Goal: Task Accomplishment & Management: Manage account settings

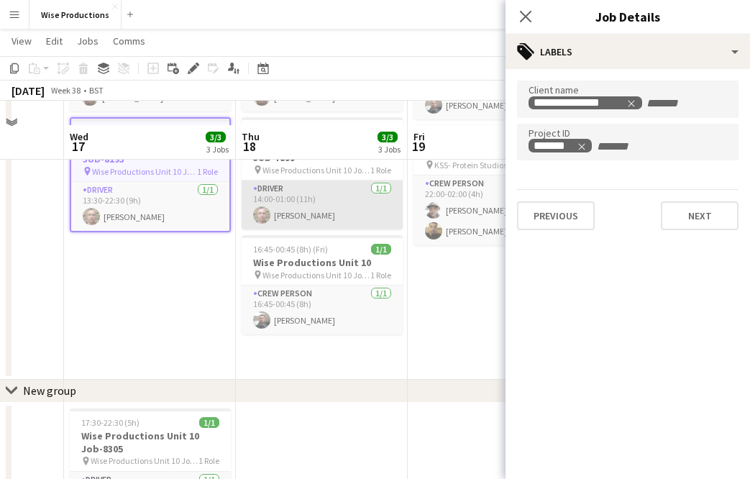
scroll to position [196, 0]
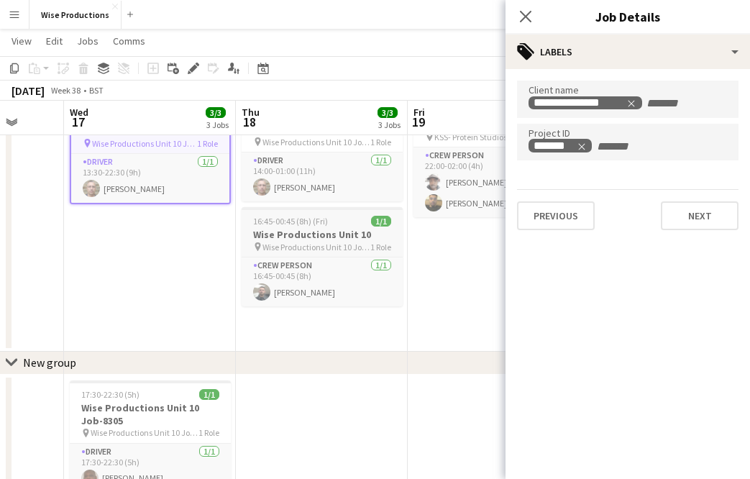
click at [299, 233] on h3 "Wise Productions Unit 10" at bounding box center [322, 234] width 161 height 13
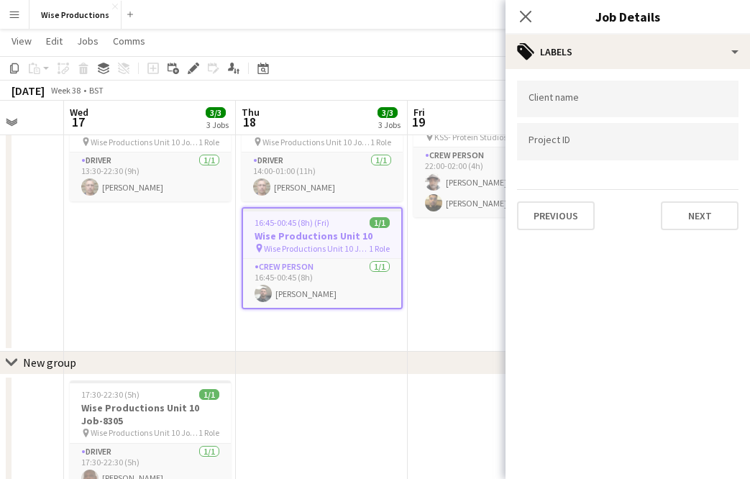
click at [304, 235] on h3 "Wise Productions Unit 10" at bounding box center [322, 235] width 158 height 13
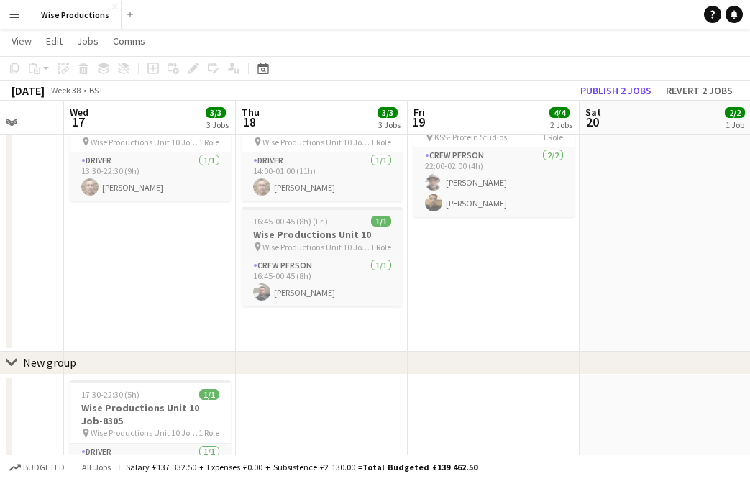
click at [304, 235] on h3 "Wise Productions Unit 10" at bounding box center [322, 234] width 161 height 13
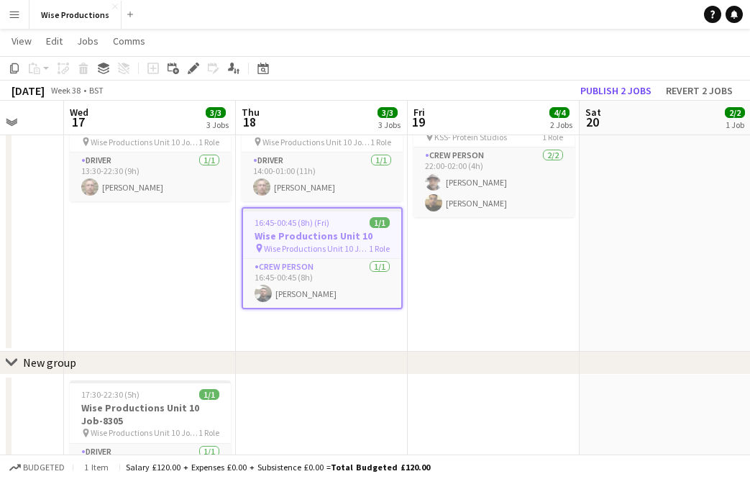
click at [304, 235] on h3 "Wise Productions Unit 10" at bounding box center [322, 235] width 158 height 13
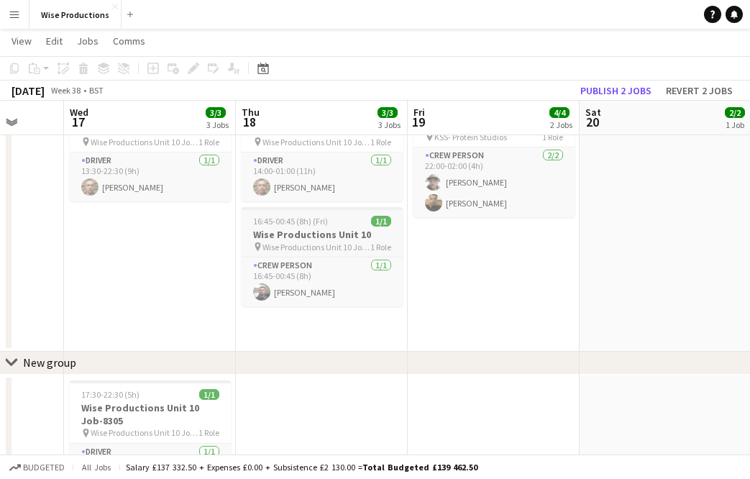
click at [304, 236] on h3 "Wise Productions Unit 10" at bounding box center [322, 234] width 161 height 13
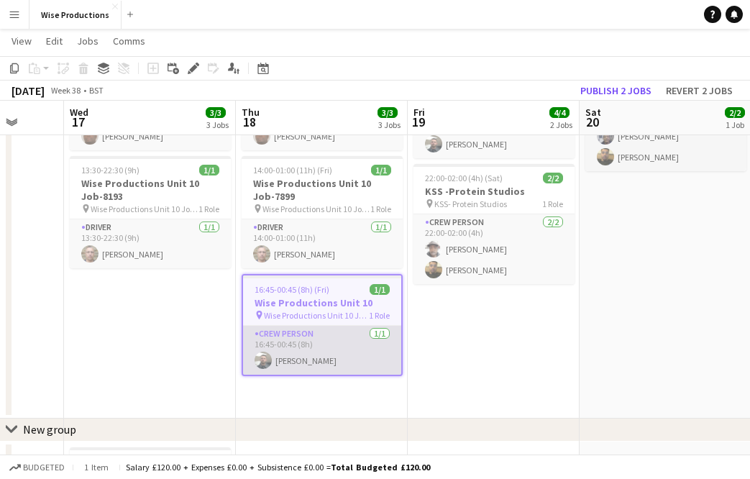
scroll to position [119, 0]
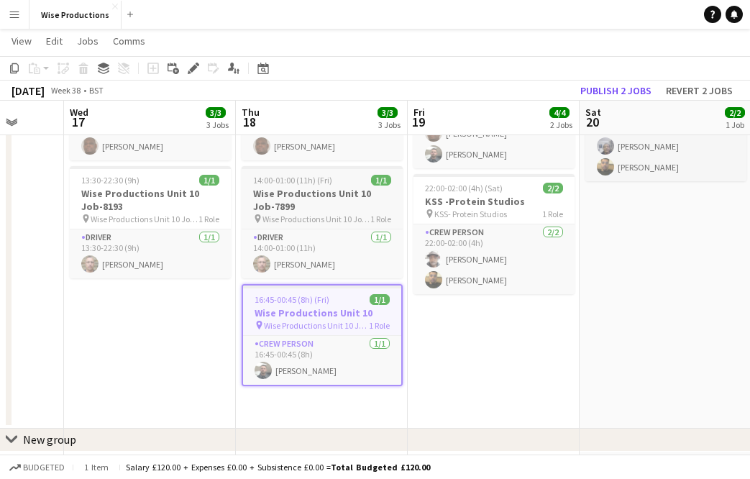
click at [306, 209] on h3 "Wise Productions Unit 10 Job-7899" at bounding box center [322, 200] width 161 height 26
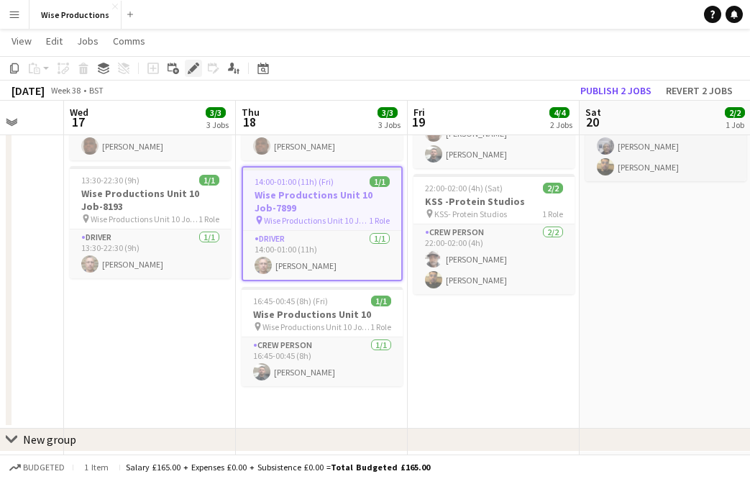
click at [198, 65] on icon at bounding box center [198, 65] width 4 height 4
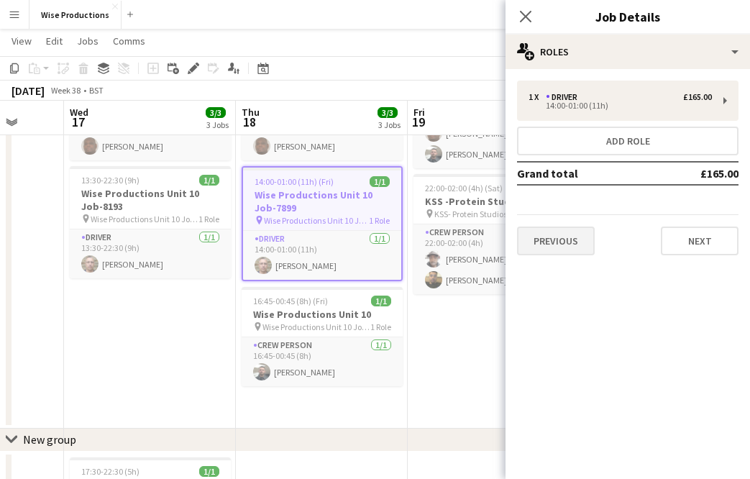
click at [535, 247] on button "Previous" at bounding box center [556, 241] width 78 height 29
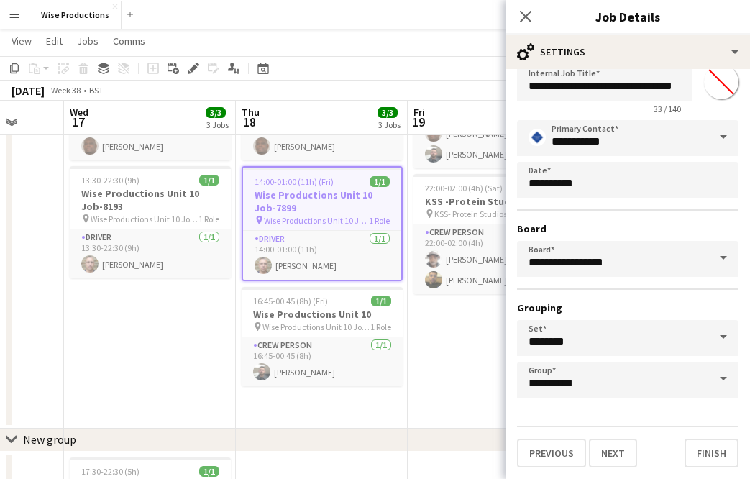
scroll to position [37, 0]
click at [558, 452] on button "Previous" at bounding box center [551, 453] width 69 height 29
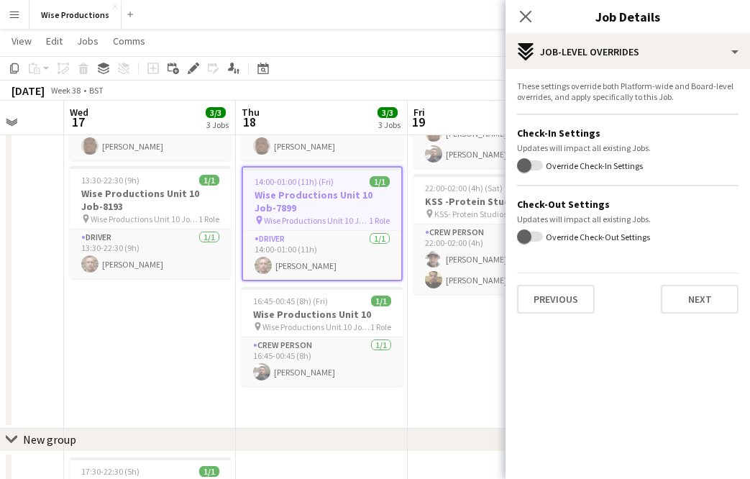
scroll to position [0, 0]
click at [565, 298] on button "Previous" at bounding box center [556, 299] width 78 height 29
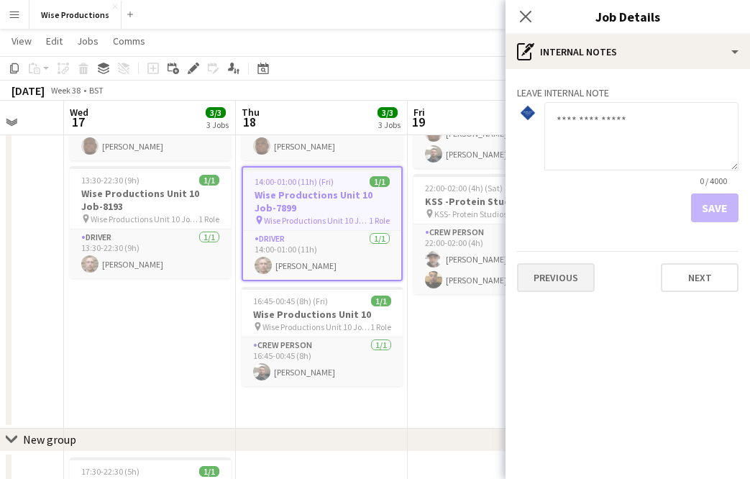
click at [563, 274] on button "Previous" at bounding box center [556, 277] width 78 height 29
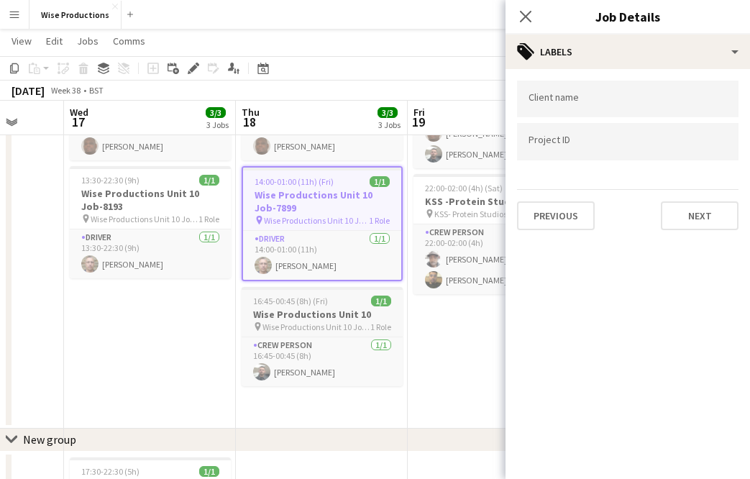
click at [351, 317] on h3 "Wise Productions Unit 10" at bounding box center [322, 314] width 161 height 13
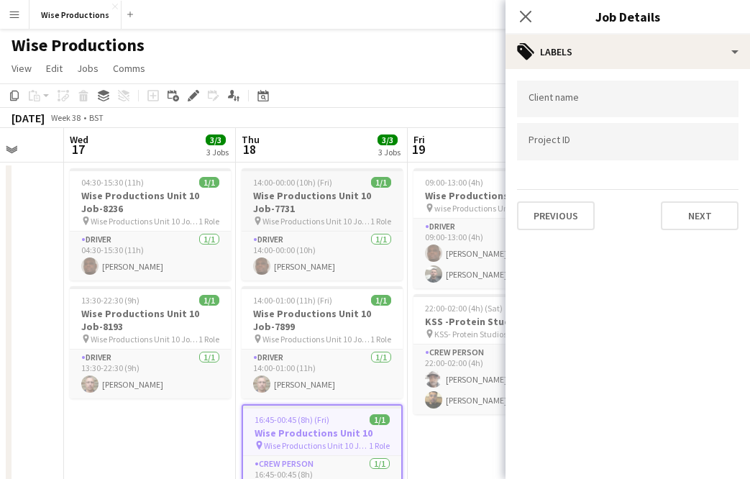
click at [329, 203] on h3 "Wise Productions Unit 10 Job-7731" at bounding box center [322, 202] width 161 height 26
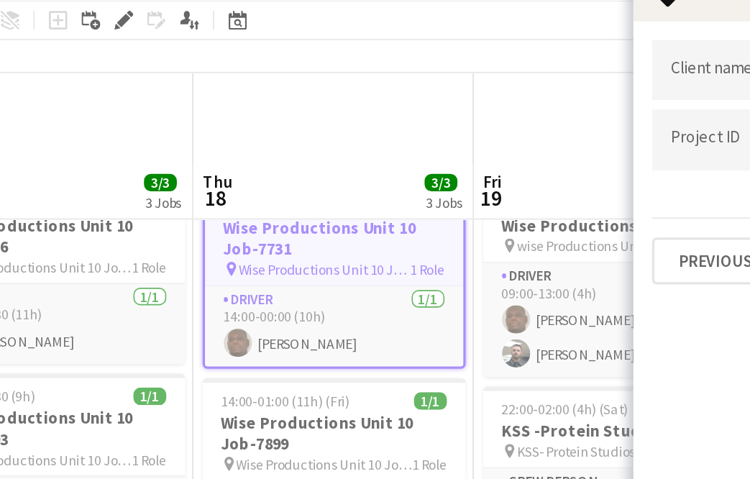
click at [243, 189] on h3 "Wise Productions Unit 10 Job-7731" at bounding box center [322, 202] width 158 height 26
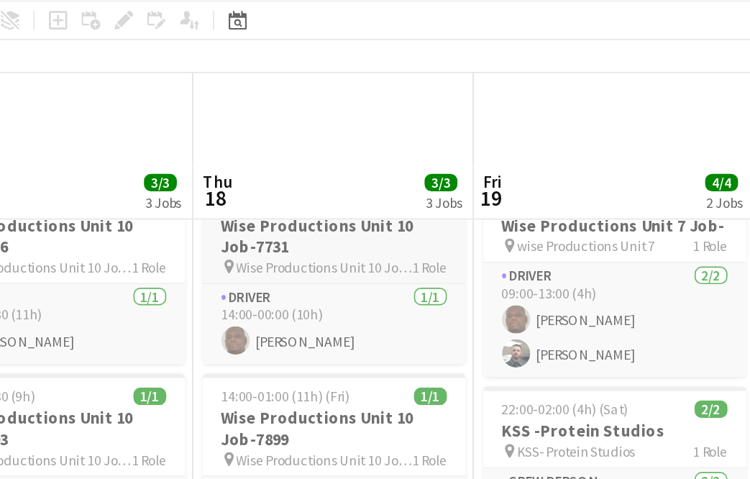
click at [242, 188] on h3 "Wise Productions Unit 10 Job-7731" at bounding box center [322, 201] width 161 height 26
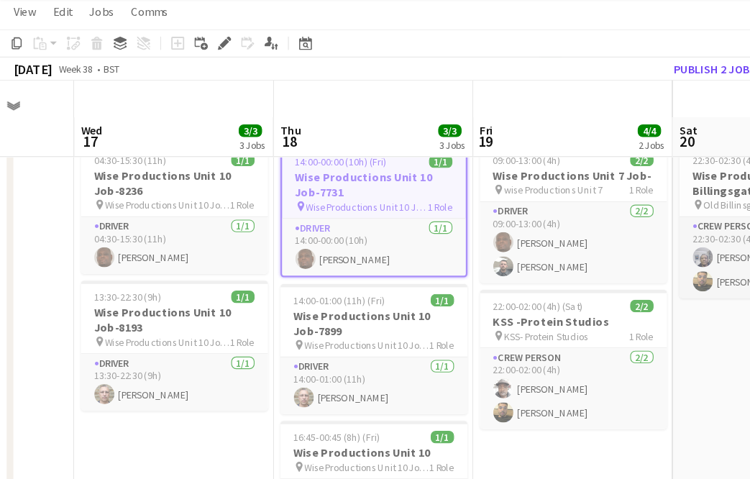
scroll to position [37, 0]
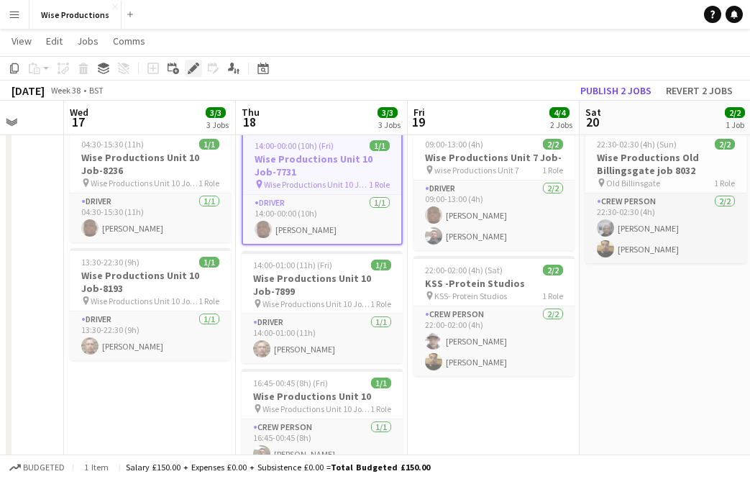
click at [194, 62] on div "Edit" at bounding box center [193, 68] width 17 height 17
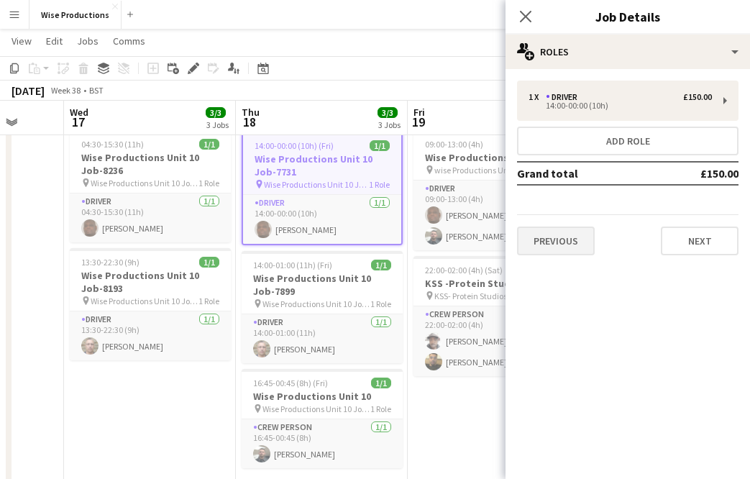
click at [575, 246] on button "Previous" at bounding box center [556, 241] width 78 height 29
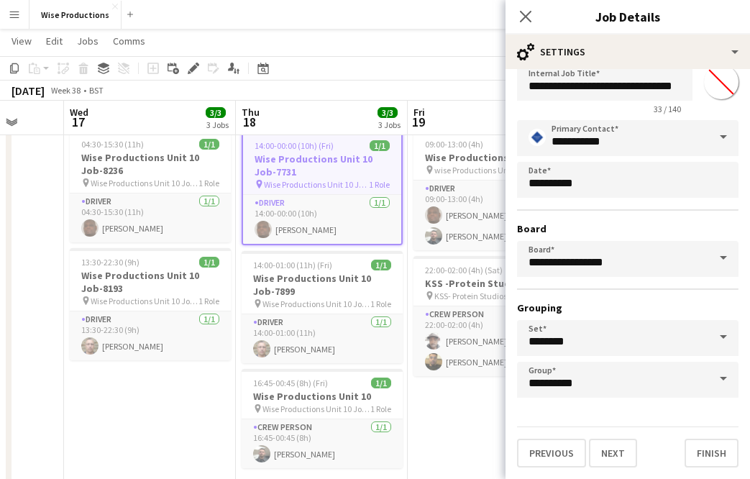
scroll to position [37, 0]
click at [563, 458] on button "Previous" at bounding box center [551, 453] width 69 height 29
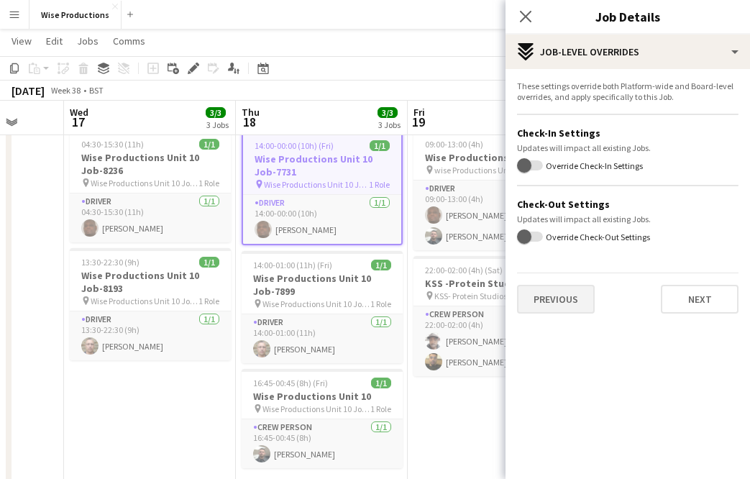
click at [579, 291] on button "Previous" at bounding box center [556, 299] width 78 height 29
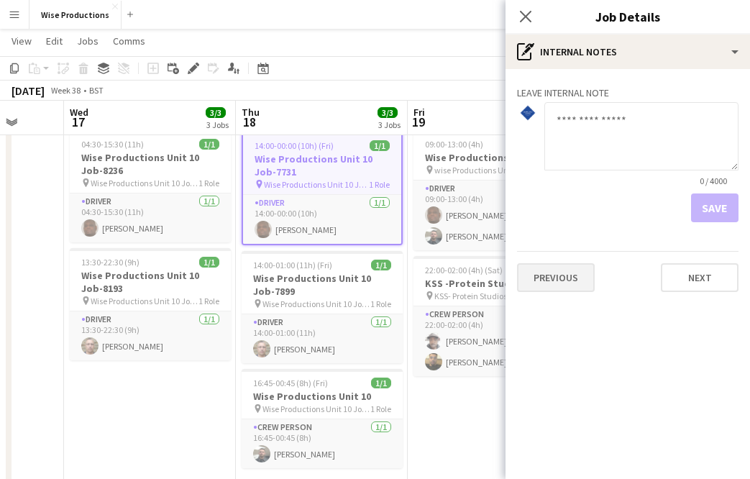
click at [570, 283] on button "Previous" at bounding box center [556, 277] width 78 height 29
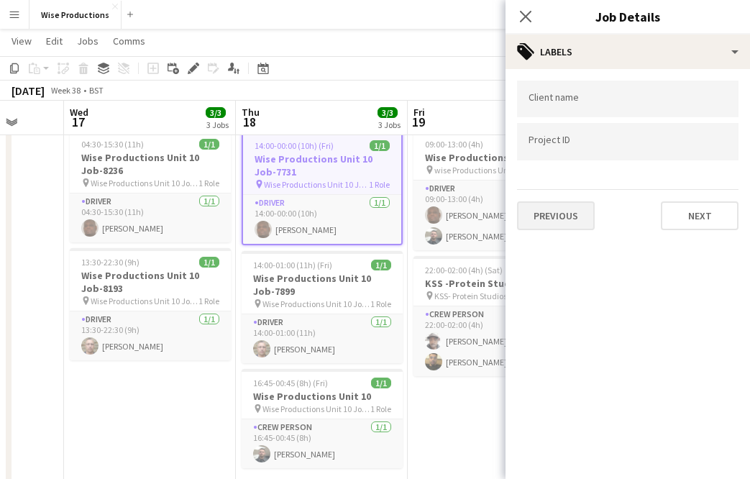
click at [565, 219] on button "Previous" at bounding box center [556, 215] width 78 height 29
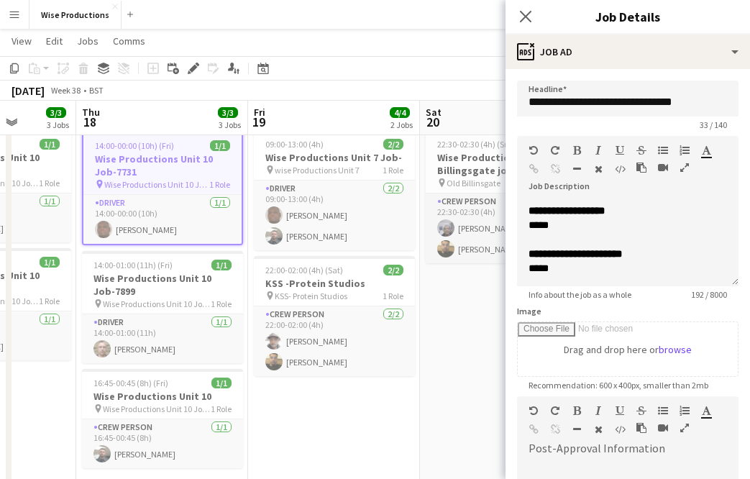
scroll to position [0, 611]
click at [108, 292] on h3 "Wise Productions Unit 10 Job-7899" at bounding box center [163, 285] width 161 height 26
type input "**********"
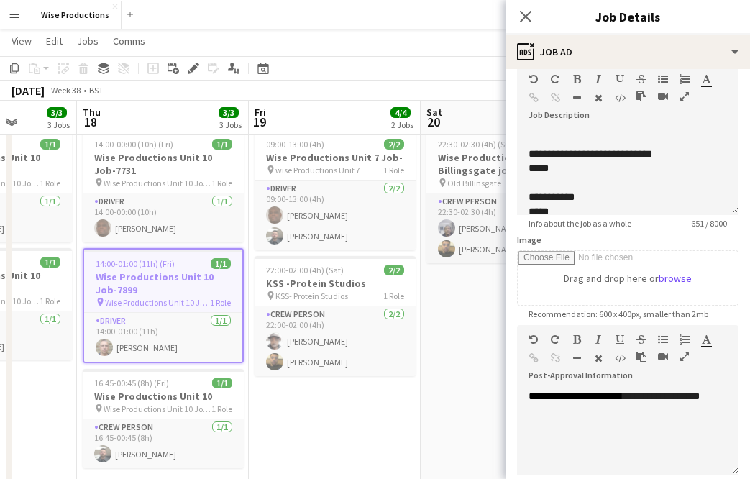
scroll to position [60, 0]
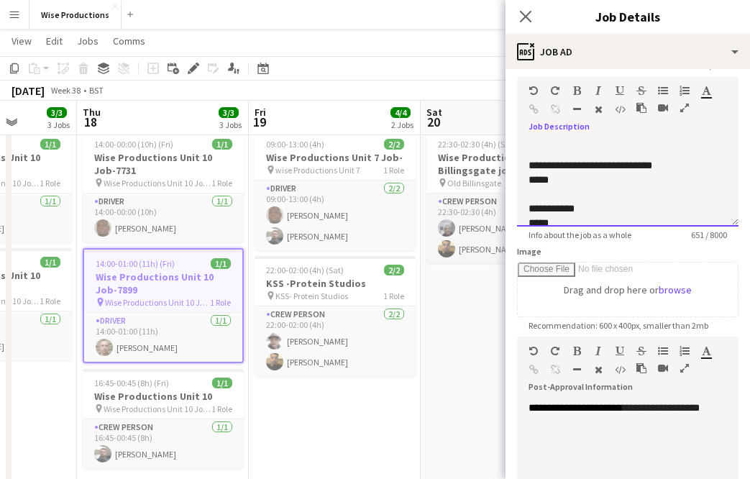
click at [601, 197] on p at bounding box center [628, 194] width 199 height 14
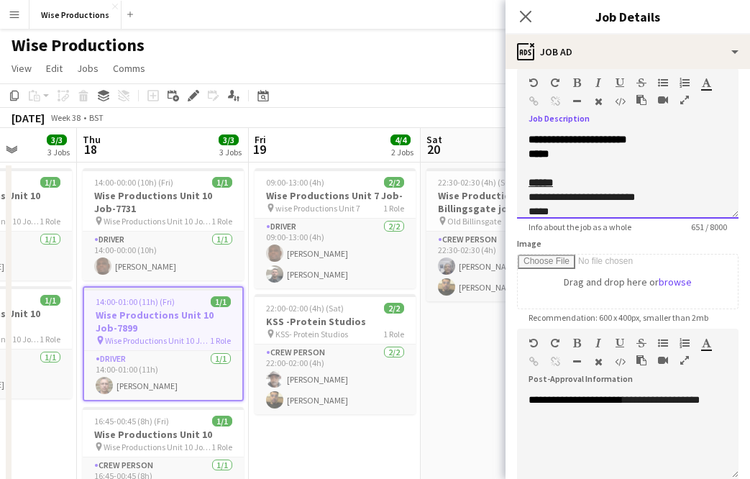
scroll to position [76, 0]
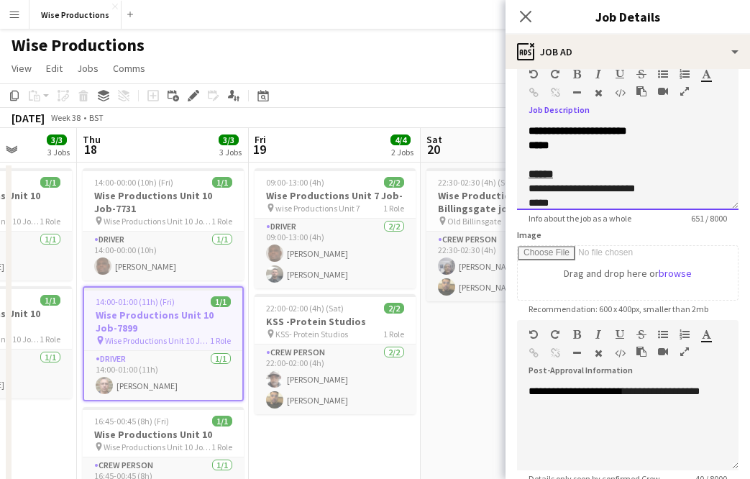
click at [601, 197] on p "*****" at bounding box center [628, 203] width 199 height 14
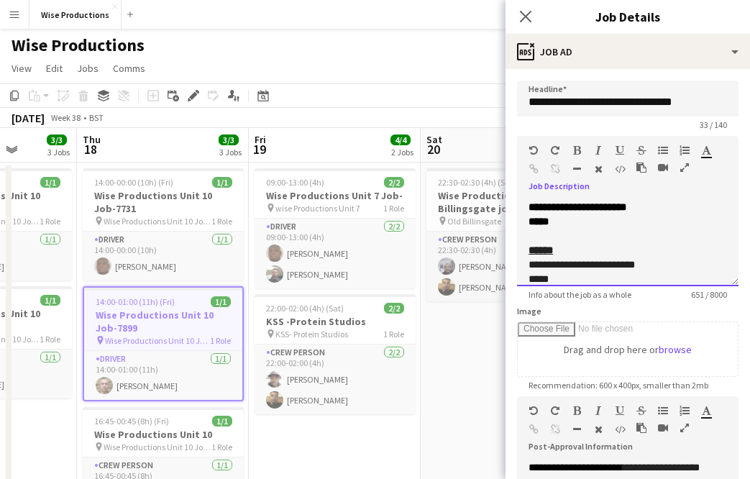
scroll to position [0, 0]
click at [441, 368] on app-date-cell "22:30-02:30 (4h) (Sun) 2/2 Wise Productions Old Billingsgate job 8032 pin Old B…" at bounding box center [507, 356] width 172 height 386
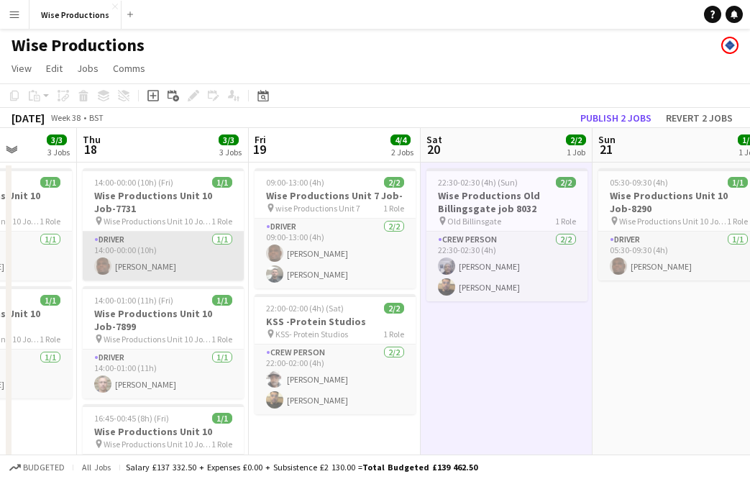
click at [196, 242] on app-card-role "Driver [DATE] 14:00-00:00 (10h) [PERSON_NAME]" at bounding box center [163, 256] width 161 height 49
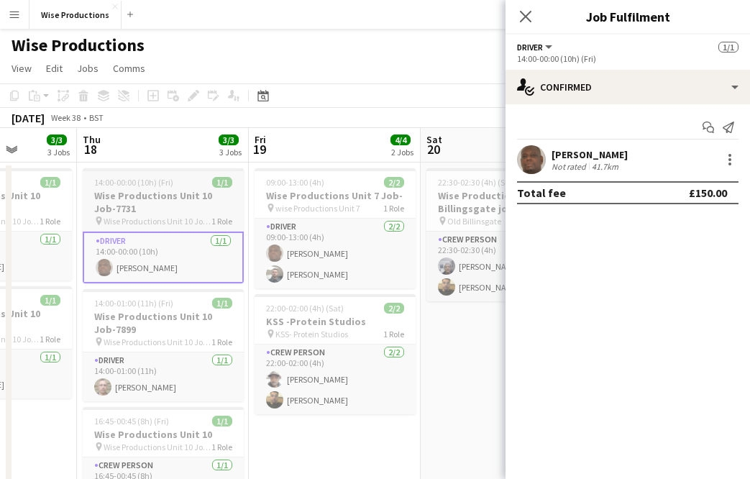
click at [188, 183] on div "14:00-00:00 (10h) (Fri) 1/1" at bounding box center [163, 182] width 161 height 11
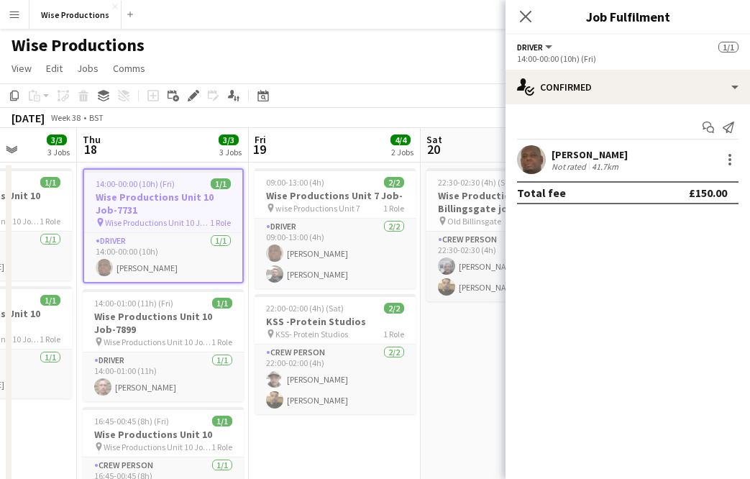
click at [160, 207] on h3 "Wise Productions Unit 10 Job-7731" at bounding box center [163, 204] width 158 height 26
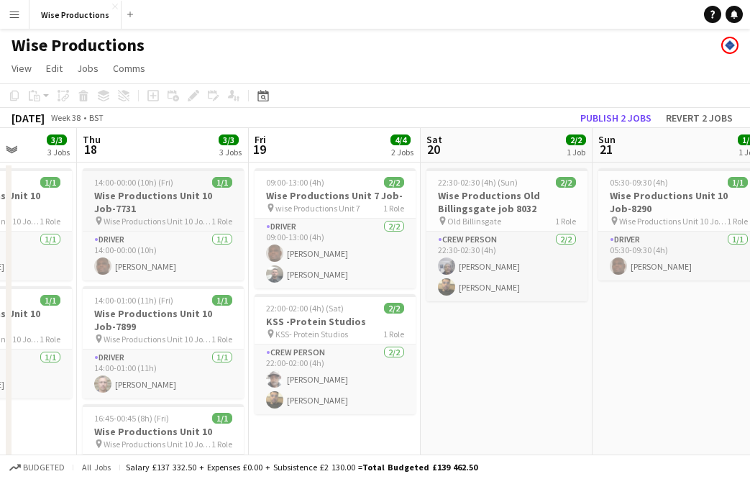
click at [160, 207] on h3 "Wise Productions Unit 10 Job-7731" at bounding box center [163, 202] width 161 height 26
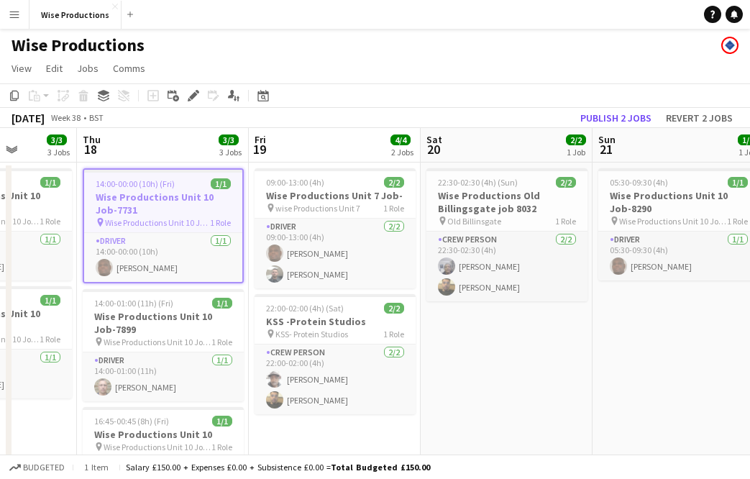
click at [162, 213] on h3 "Wise Productions Unit 10 Job-7731" at bounding box center [163, 204] width 158 height 26
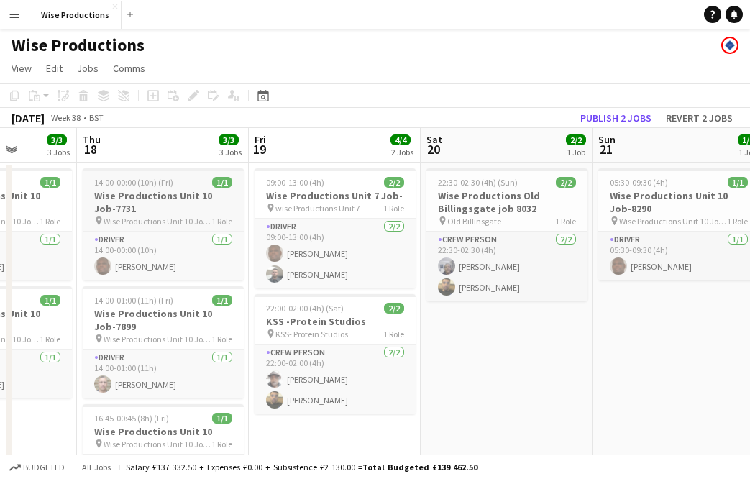
click at [162, 213] on h3 "Wise Productions Unit 10 Job-7731" at bounding box center [163, 202] width 161 height 26
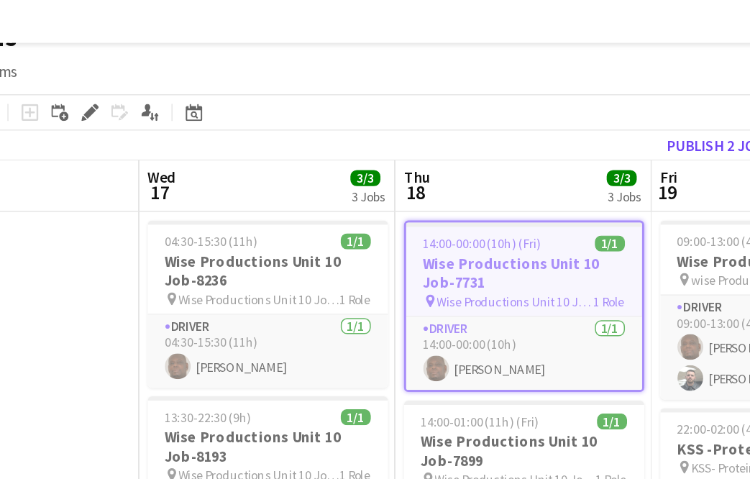
scroll to position [19, 0]
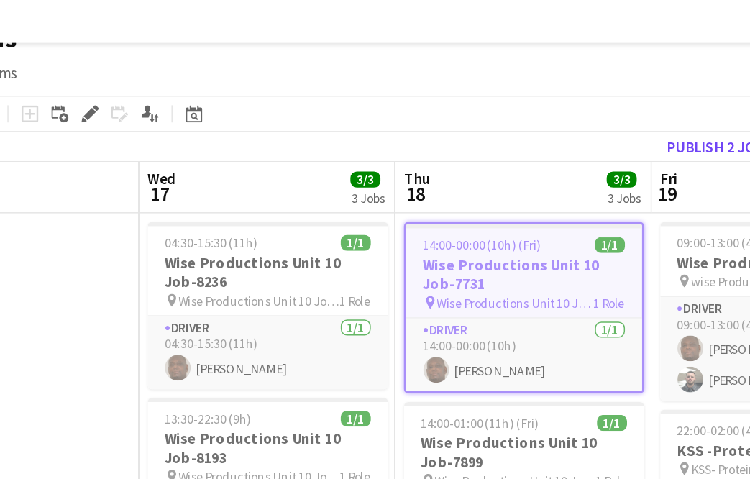
click at [339, 100] on div "[DATE] Week 38 • BST Publish 2 jobs Revert 2 jobs" at bounding box center [375, 98] width 750 height 20
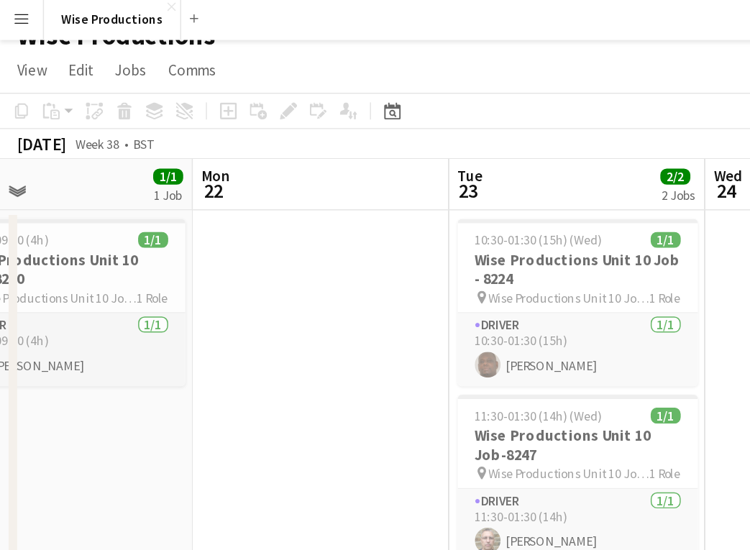
scroll to position [135, 0]
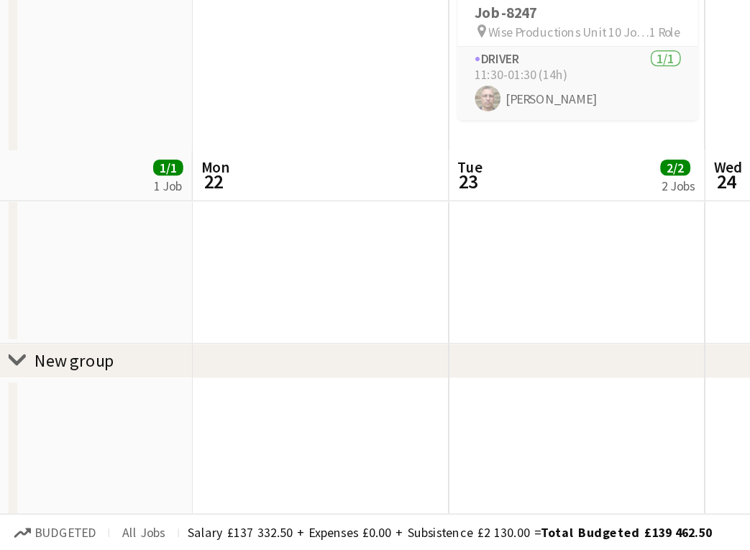
drag, startPoint x: 281, startPoint y: 283, endPoint x: 272, endPoint y: 283, distance: 8.6
click at [281, 435] on app-date-cell at bounding box center [215, 509] width 172 height 148
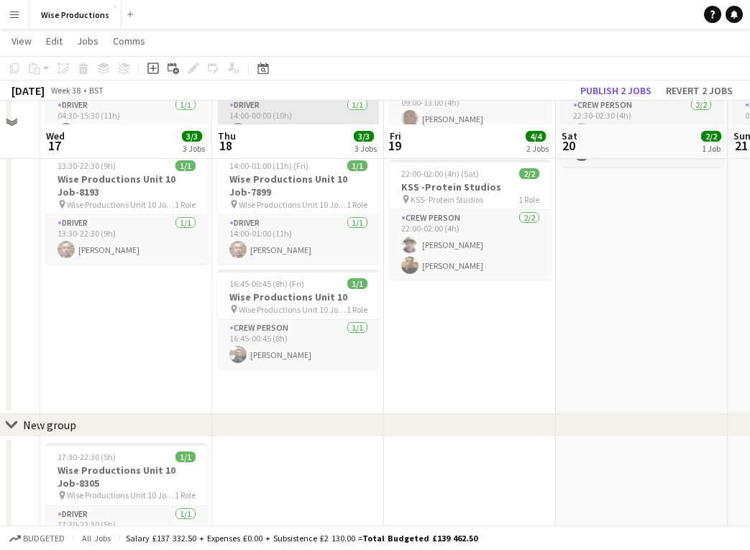
scroll to position [181, 0]
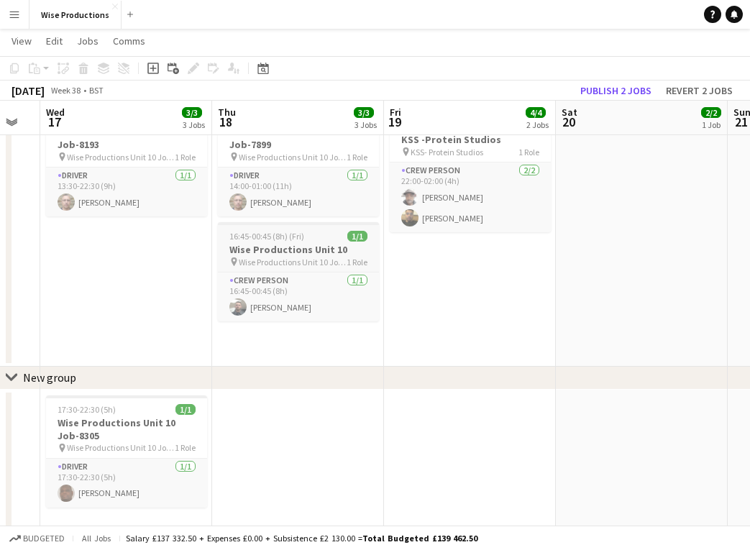
click at [286, 246] on h3 "Wise Productions Unit 10" at bounding box center [298, 249] width 161 height 13
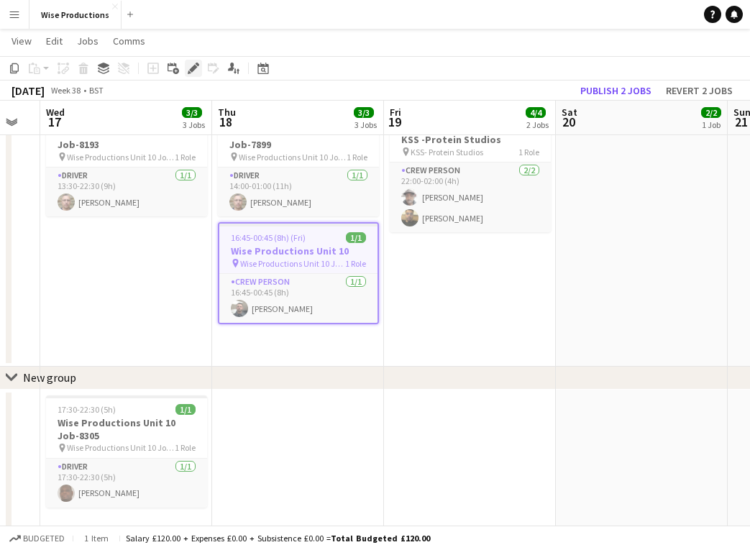
click at [189, 68] on icon "Edit" at bounding box center [194, 69] width 12 height 12
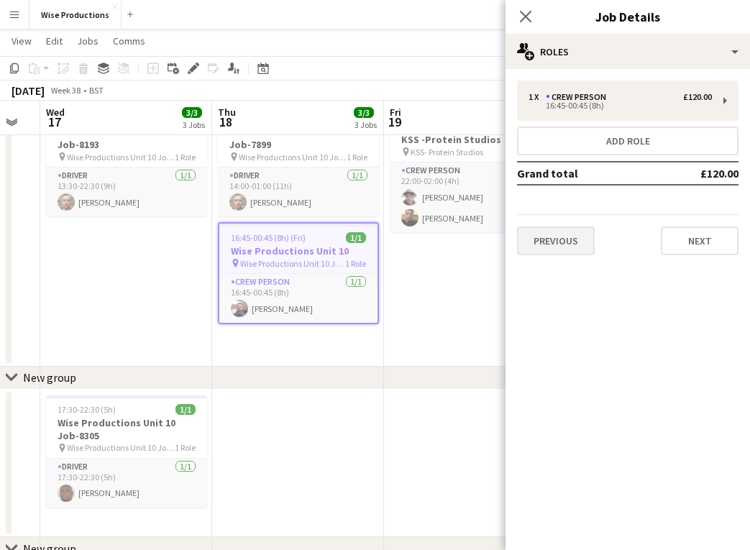
click at [530, 245] on button "Previous" at bounding box center [556, 241] width 78 height 29
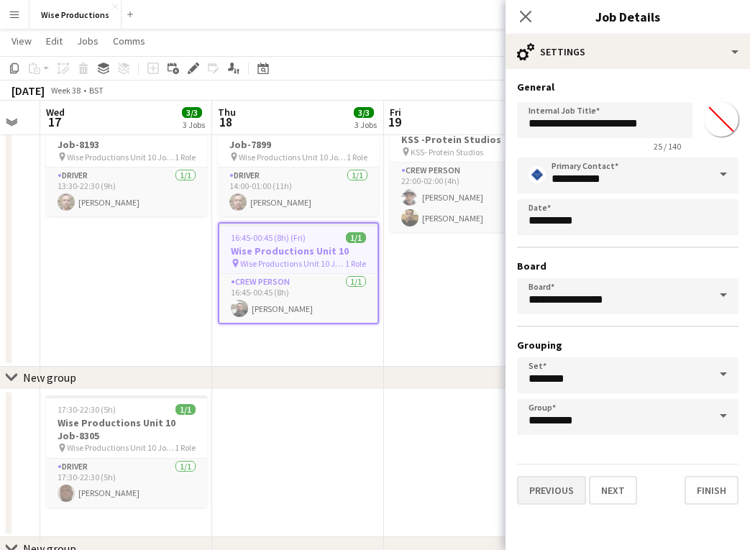
click at [565, 478] on button "Previous" at bounding box center [551, 490] width 69 height 29
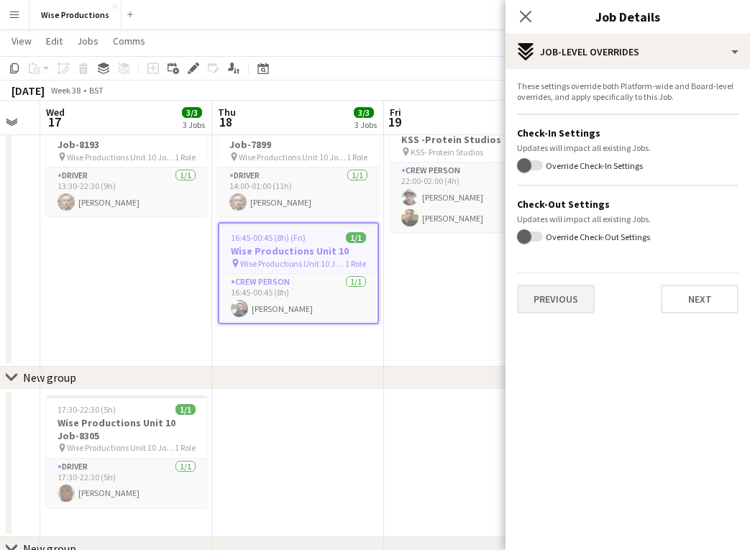
click at [556, 299] on button "Previous" at bounding box center [556, 299] width 78 height 29
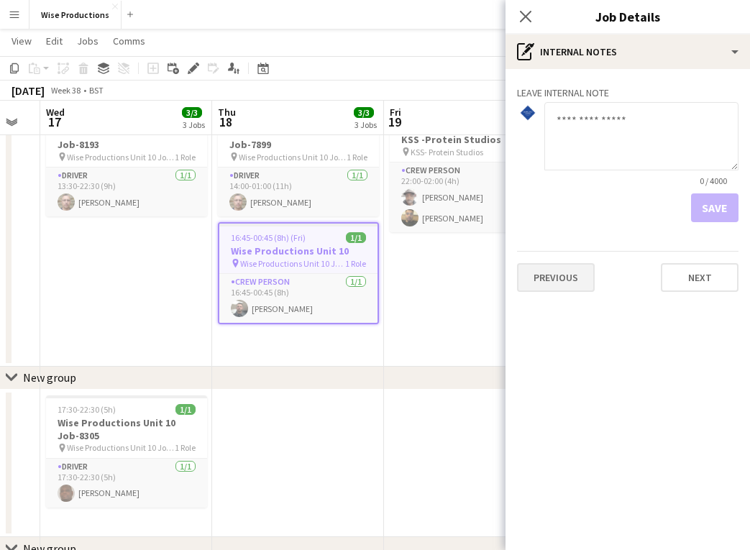
click at [557, 263] on button "Previous" at bounding box center [556, 277] width 78 height 29
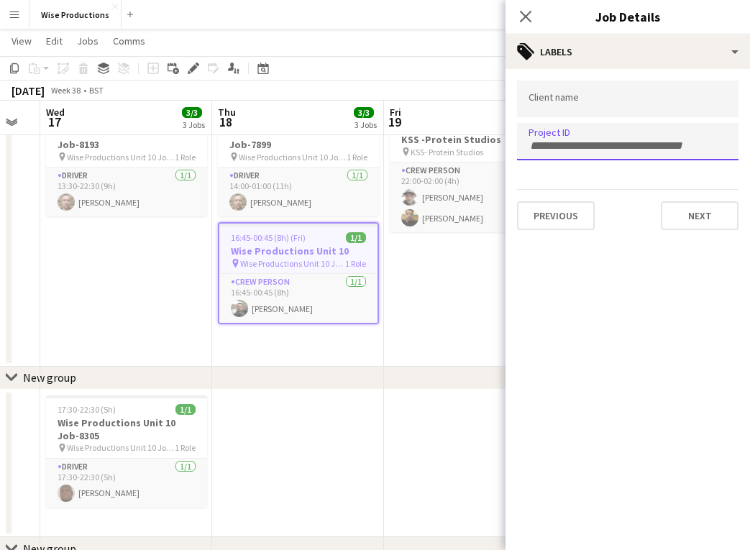
click at [593, 143] on input "Type to search project ID labels..." at bounding box center [628, 146] width 199 height 13
paste input "*******"
type input "*******"
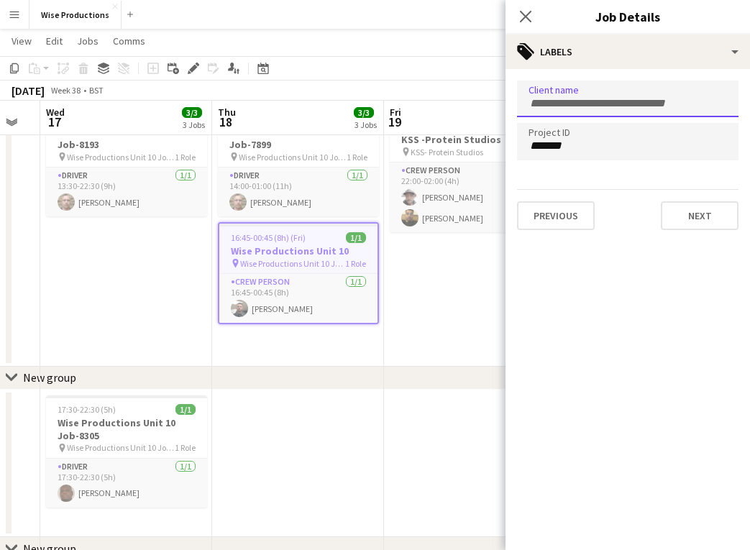
click at [568, 113] on div at bounding box center [628, 99] width 222 height 37
type input "*"
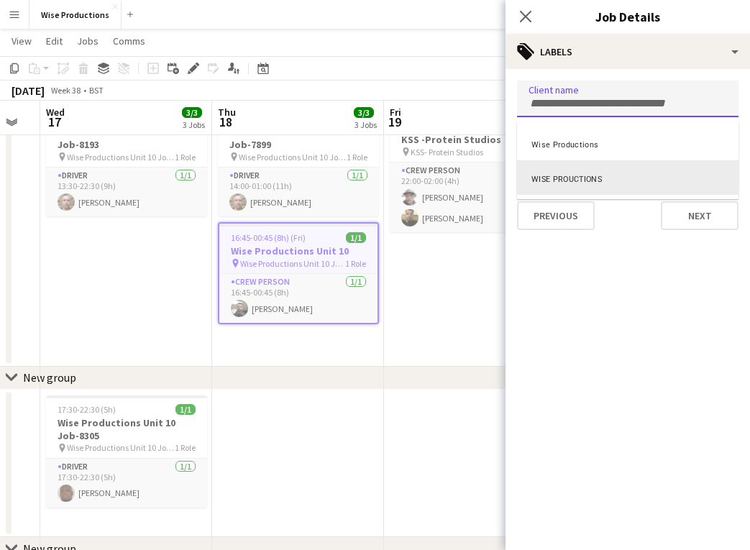
click at [563, 189] on div "WISE PROUCTIONS" at bounding box center [628, 177] width 222 height 35
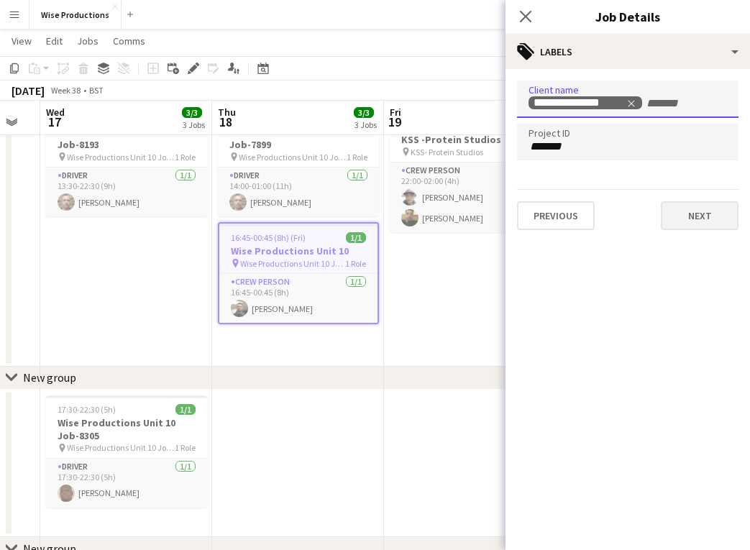
click at [684, 208] on button "Next" at bounding box center [700, 215] width 78 height 29
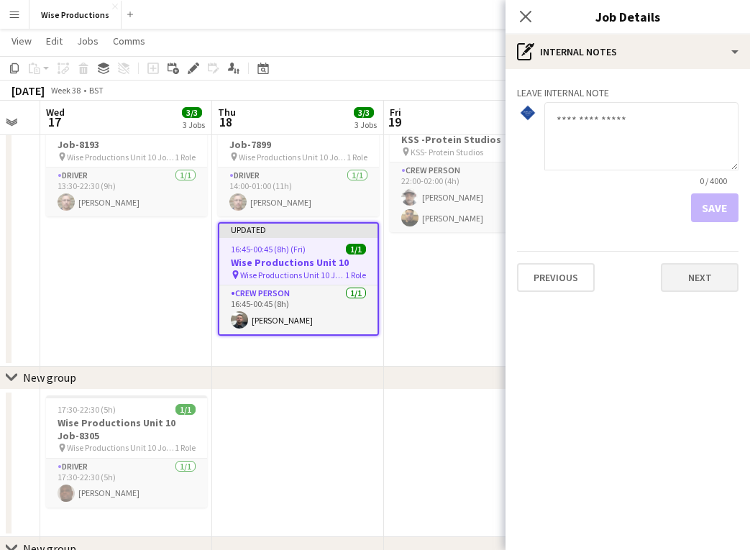
click at [714, 283] on button "Next" at bounding box center [700, 277] width 78 height 29
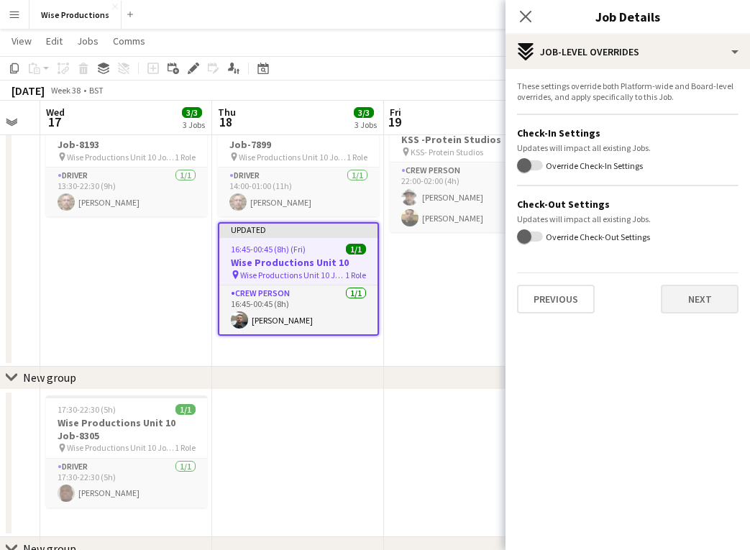
click at [706, 304] on button "Next" at bounding box center [700, 299] width 78 height 29
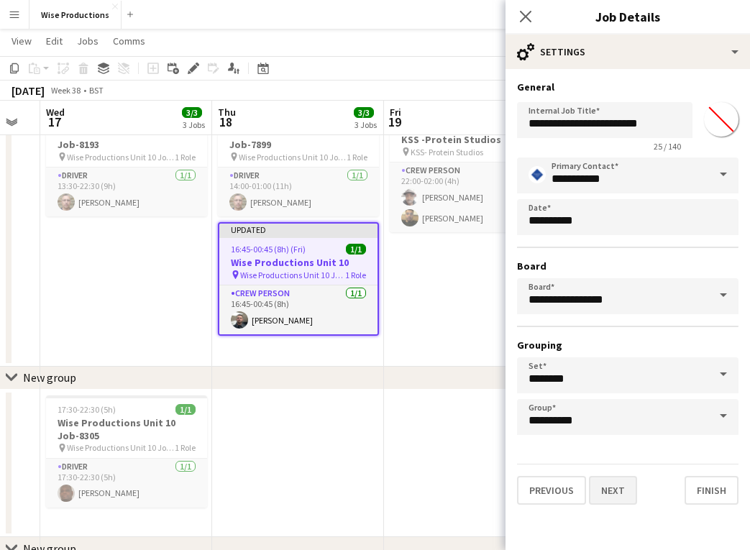
click at [604, 478] on button "Next" at bounding box center [613, 490] width 48 height 29
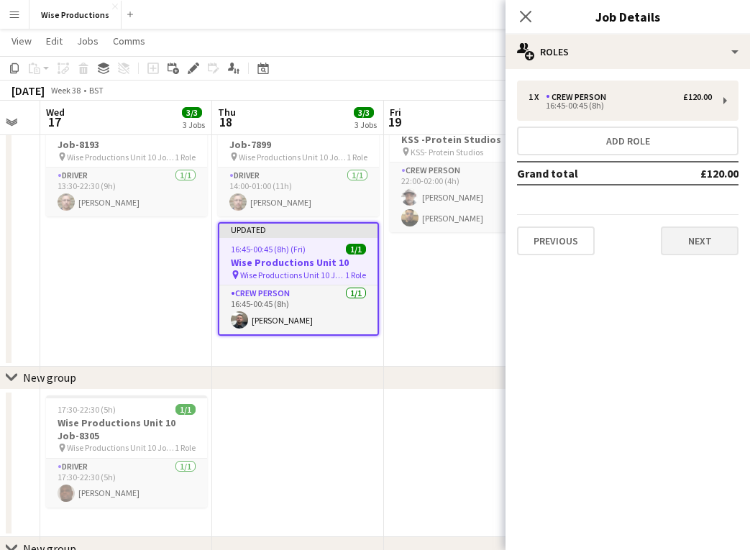
click at [683, 249] on button "Next" at bounding box center [700, 241] width 78 height 29
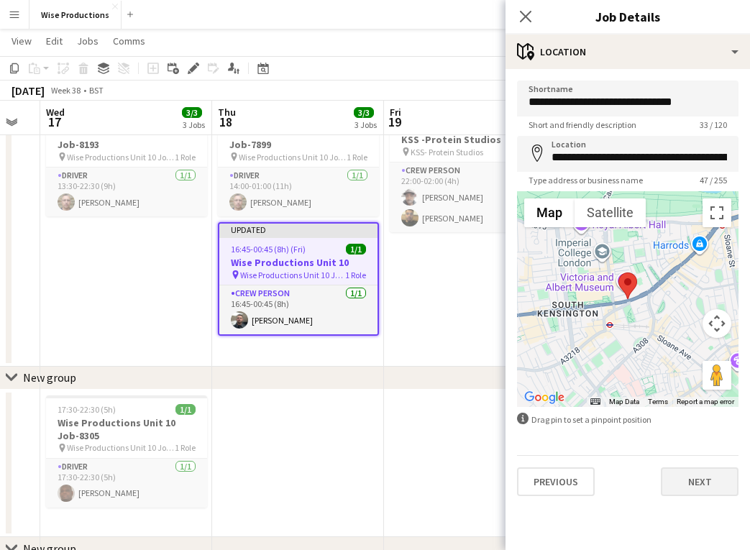
click at [687, 475] on button "Next" at bounding box center [700, 482] width 78 height 29
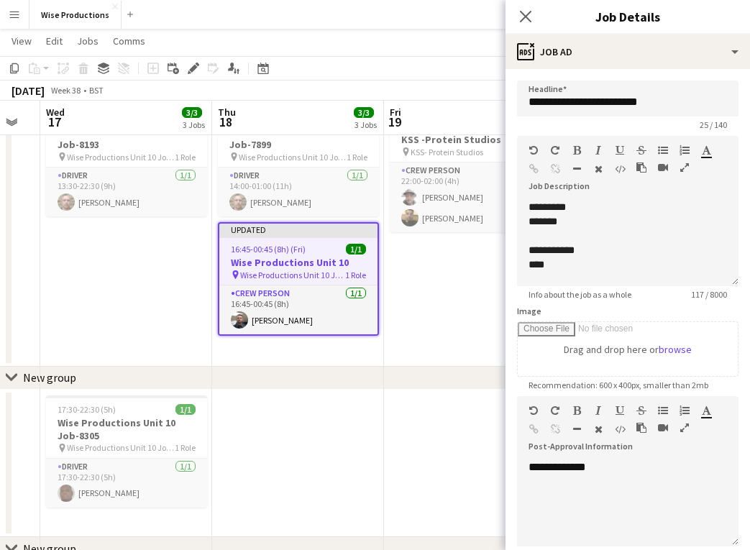
click at [324, 254] on div "16:45-00:45 (8h) (Fri) 1/1" at bounding box center [298, 249] width 158 height 11
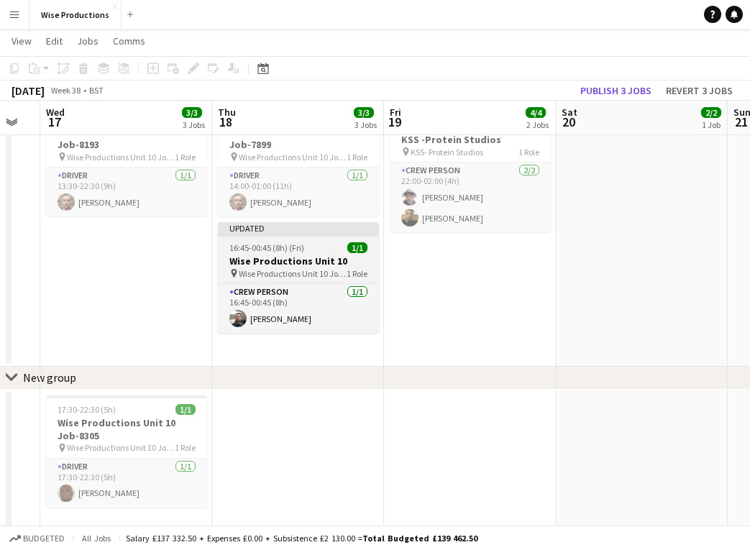
click at [324, 254] on app-job-card "Updated 16:45-00:45 (8h) (Fri) 1/1 Wise Productions Unit 10 pin Wise Production…" at bounding box center [298, 277] width 161 height 111
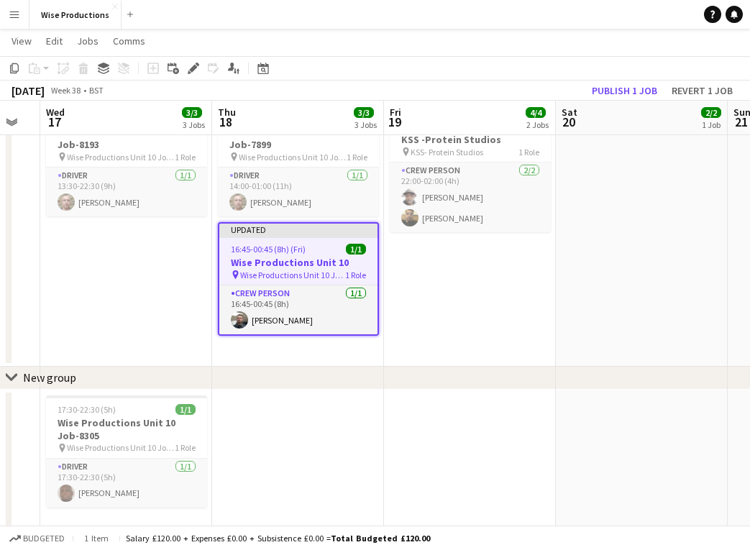
click at [324, 254] on div "16:45-00:45 (8h) (Fri) 1/1" at bounding box center [298, 249] width 158 height 11
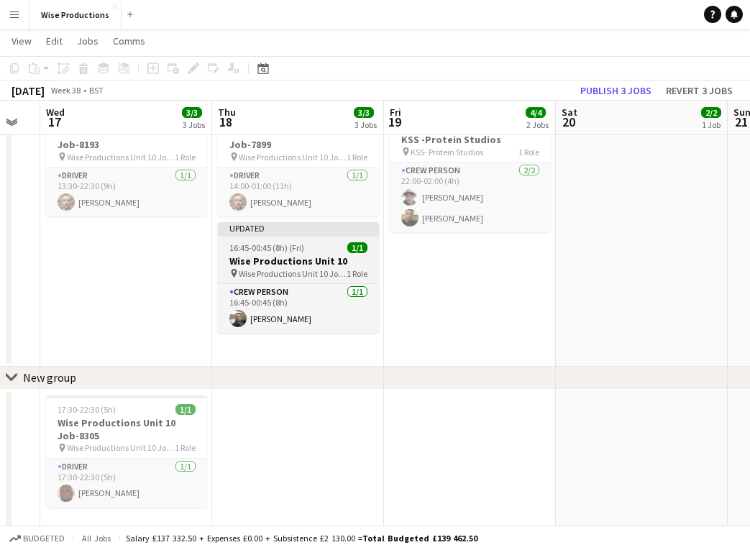
click at [324, 254] on app-job-card "Updated 16:45-00:45 (8h) (Fri) 1/1 Wise Productions Unit 10 pin Wise Production…" at bounding box center [298, 277] width 161 height 111
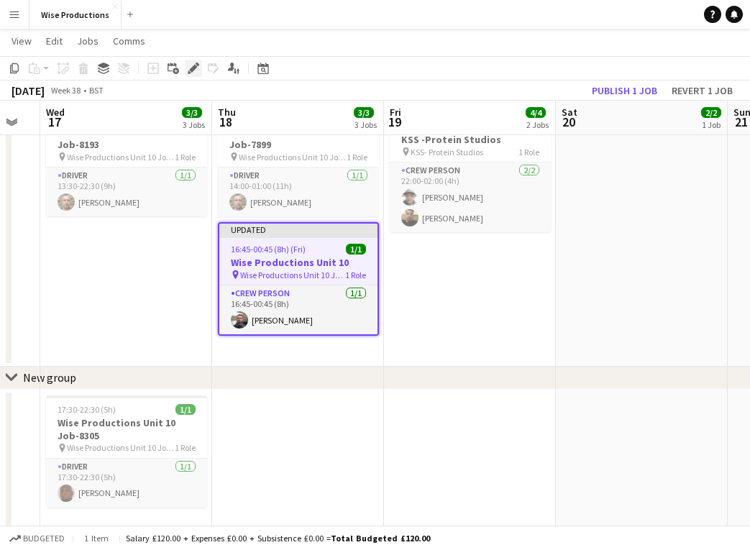
click at [193, 63] on icon "Edit" at bounding box center [194, 69] width 12 height 12
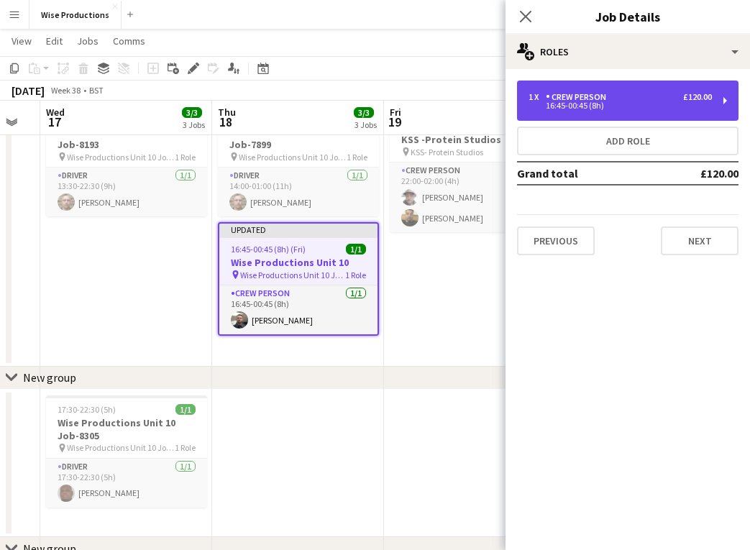
click at [596, 108] on div "16:45-00:45 (8h)" at bounding box center [620, 105] width 183 height 7
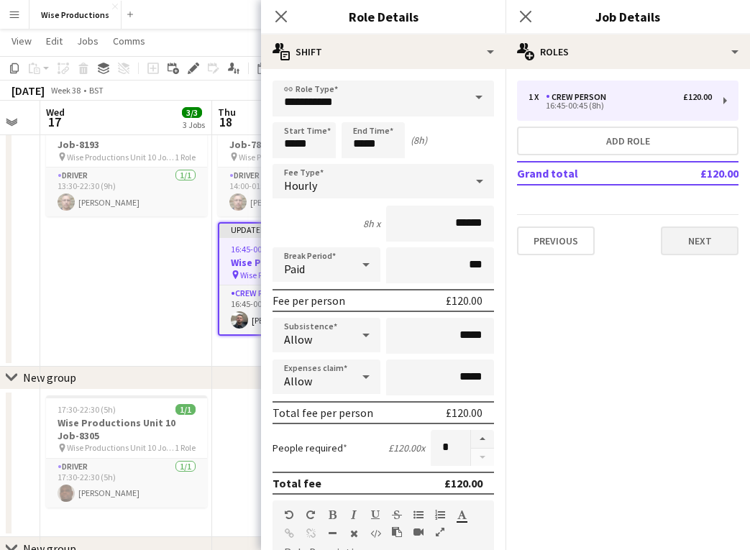
click at [676, 243] on button "Next" at bounding box center [700, 241] width 78 height 29
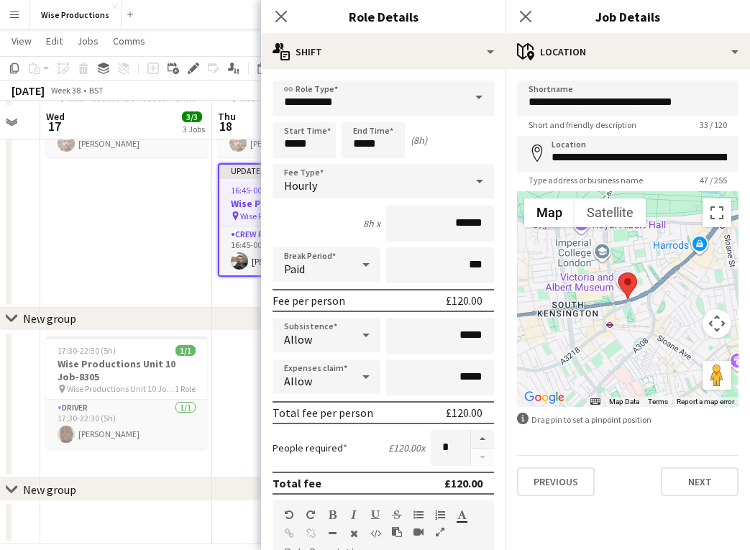
scroll to position [244, 0]
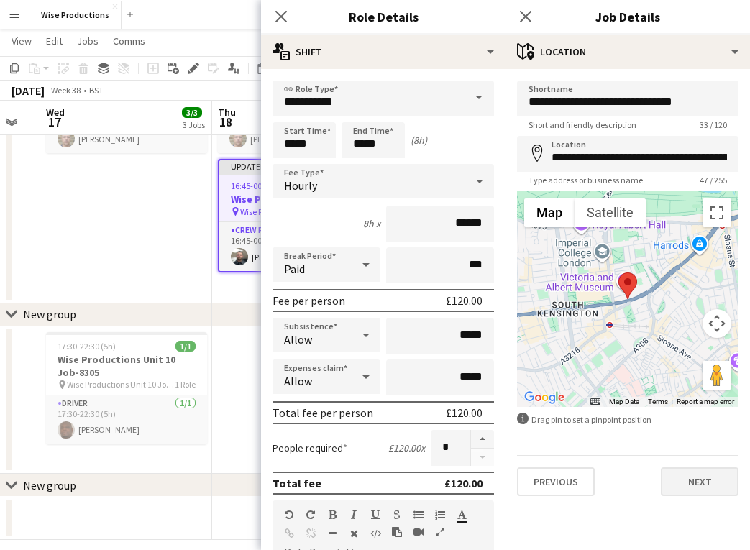
click at [703, 478] on button "Next" at bounding box center [700, 482] width 78 height 29
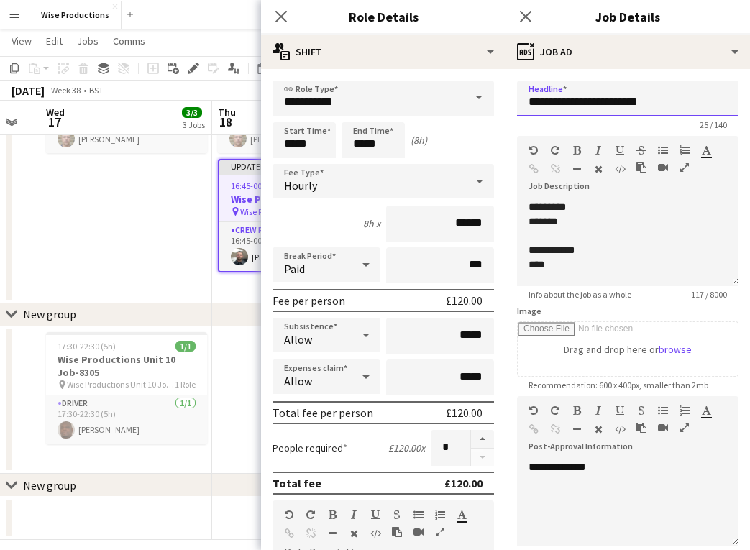
click at [688, 102] on input "**********" at bounding box center [628, 99] width 222 height 36
paste input "****"
click at [647, 101] on input "**********" at bounding box center [628, 99] width 222 height 36
type input "**********"
click at [521, 11] on icon at bounding box center [526, 16] width 14 height 14
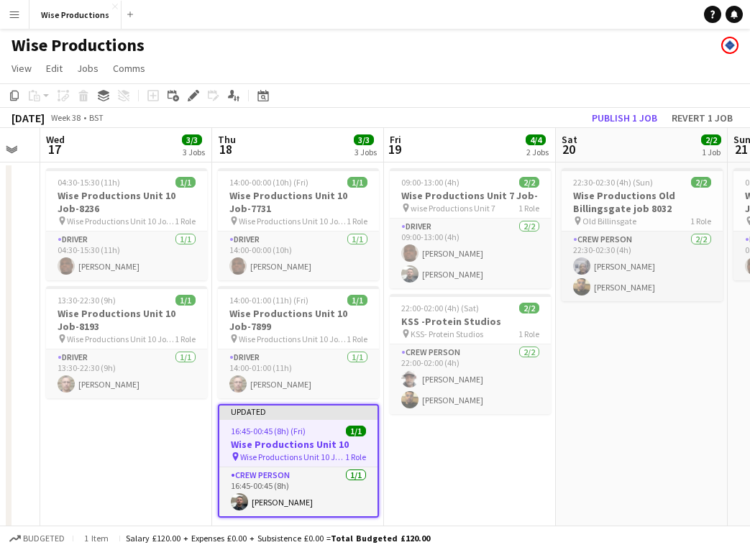
scroll to position [0, 0]
click at [196, 89] on div "Edit" at bounding box center [193, 95] width 17 height 17
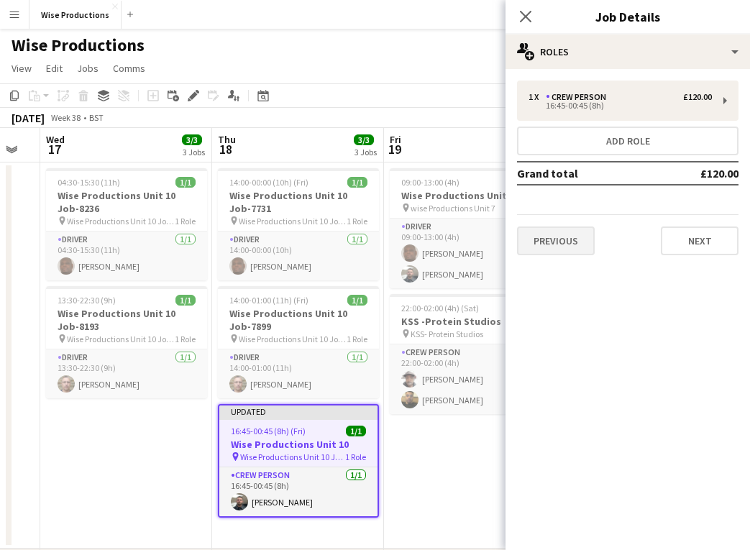
click at [570, 245] on button "Previous" at bounding box center [556, 241] width 78 height 29
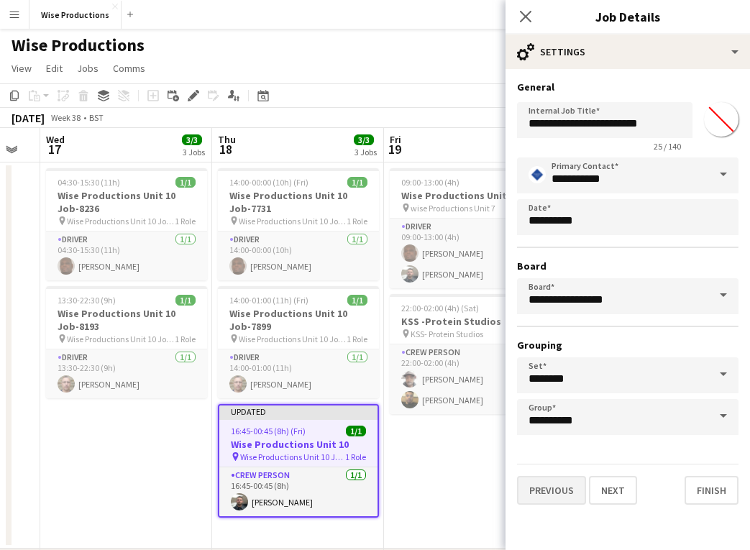
click at [554, 478] on button "Previous" at bounding box center [551, 490] width 69 height 29
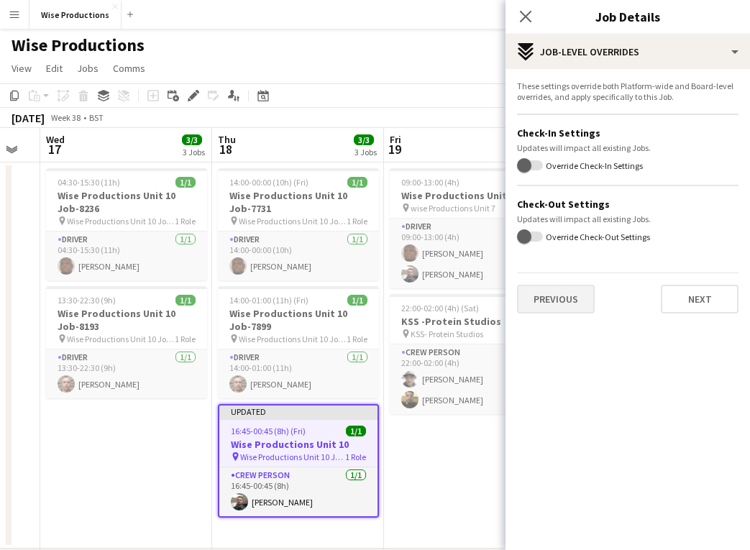
click at [556, 305] on button "Previous" at bounding box center [556, 299] width 78 height 29
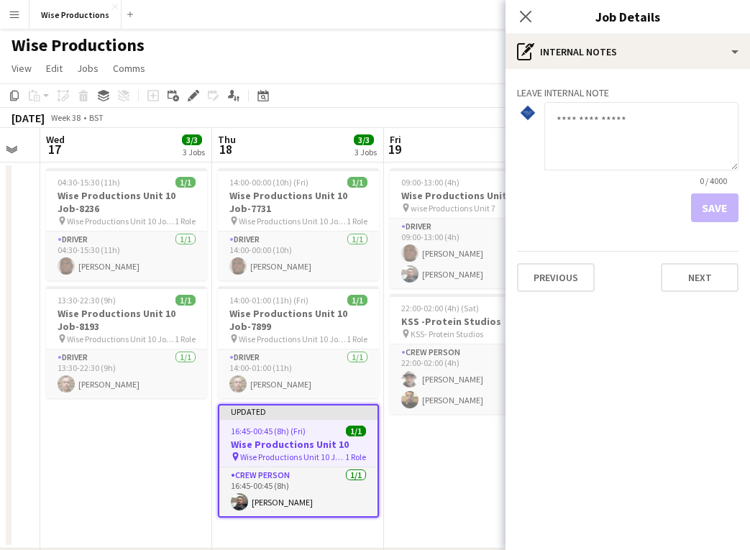
click at [554, 261] on div "Previous Next" at bounding box center [628, 271] width 222 height 41
click at [552, 270] on button "Previous" at bounding box center [556, 277] width 78 height 29
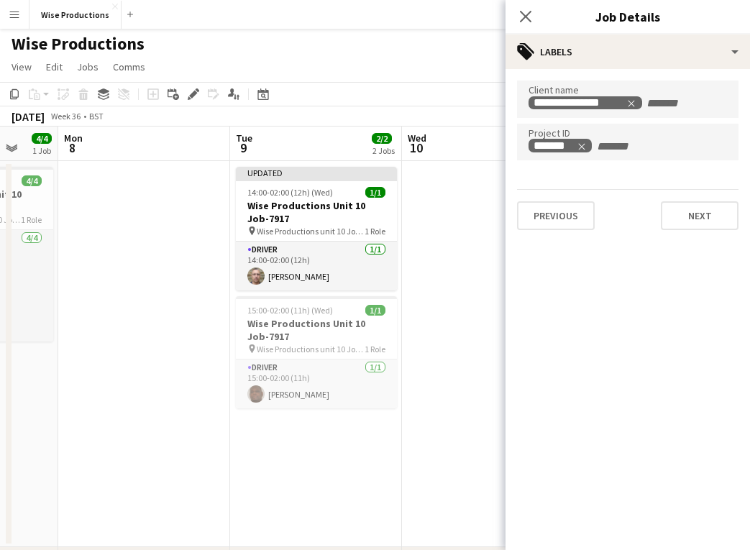
scroll to position [0, 463]
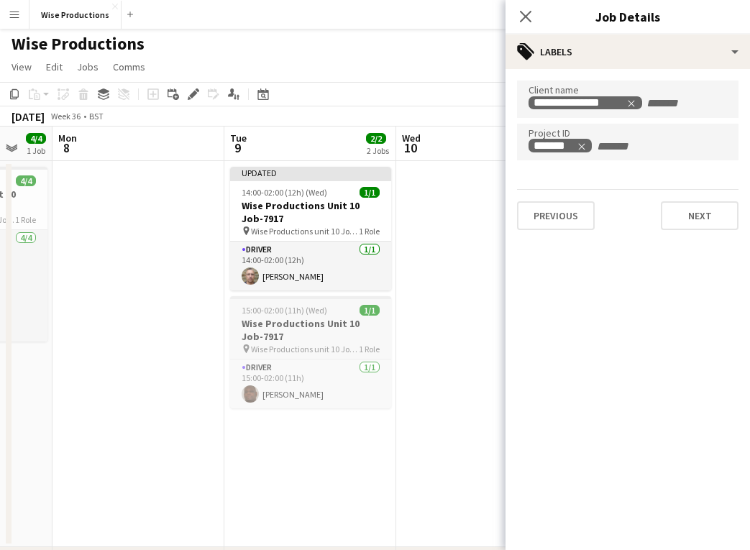
click at [286, 324] on h3 "Wise Productions Unit 10 Job-7917" at bounding box center [310, 330] width 161 height 26
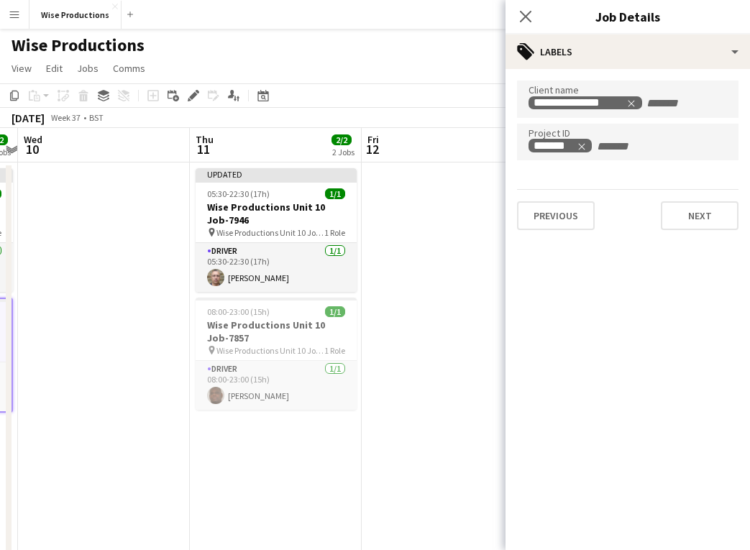
scroll to position [0, 561]
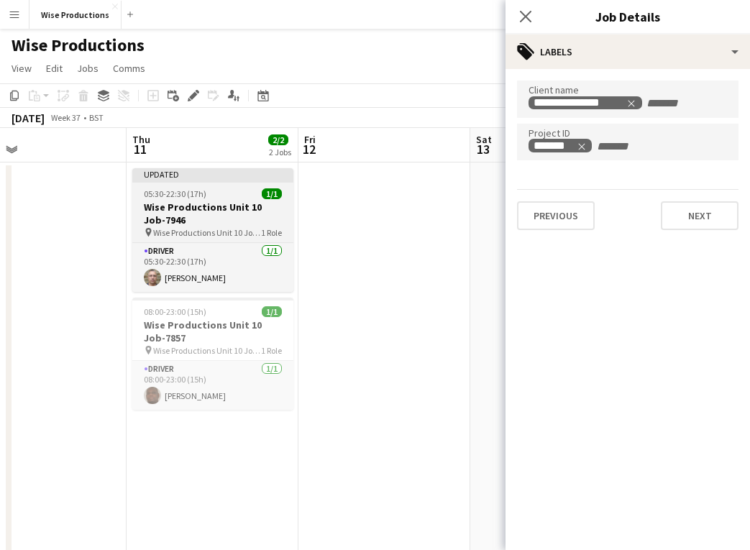
click at [228, 216] on h3 "Wise Productions Unit 10 Job-7946" at bounding box center [212, 214] width 161 height 26
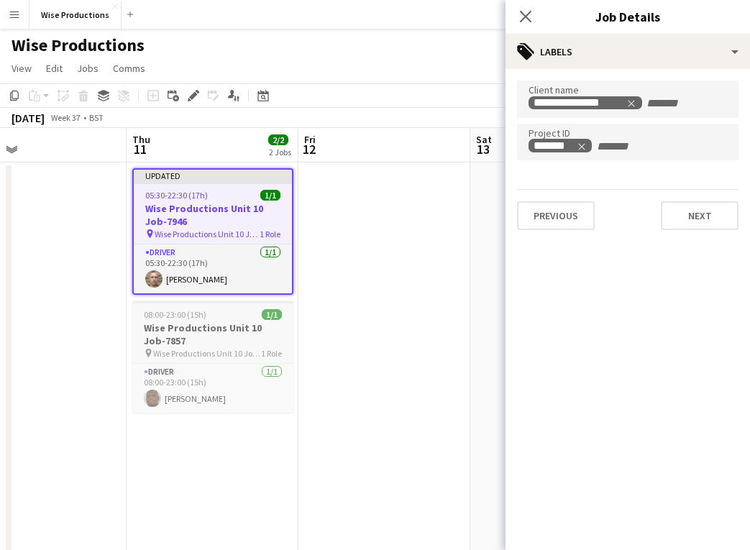
click at [224, 337] on h3 "Wise Productions Unit 10 Job-7857" at bounding box center [212, 335] width 161 height 26
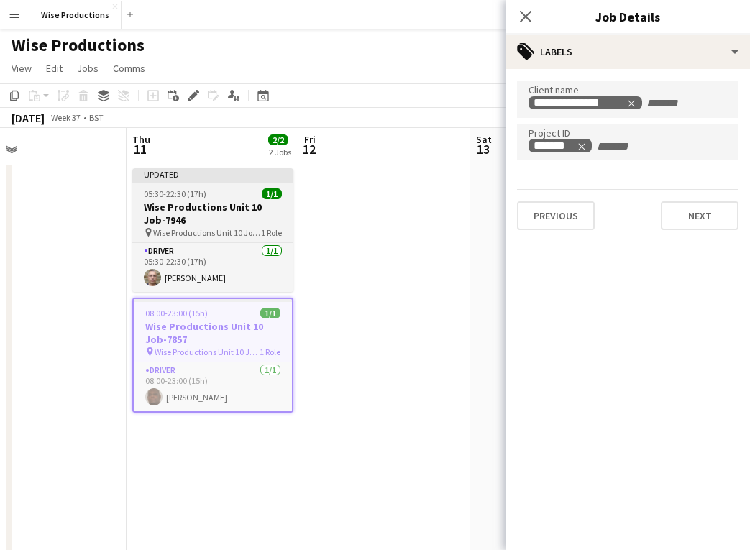
click at [221, 214] on h3 "Wise Productions Unit 10 Job-7946" at bounding box center [212, 214] width 161 height 26
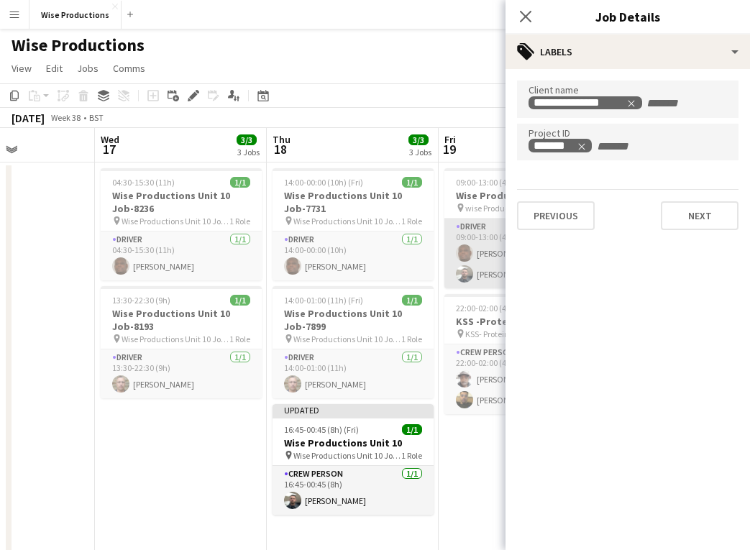
scroll to position [0, 416]
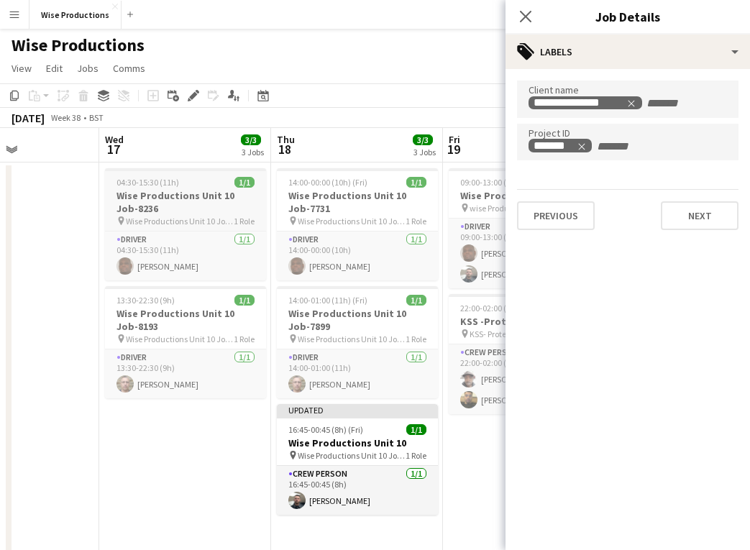
click at [169, 219] on span "Wise Productions Unit 10 Job-8236" at bounding box center [180, 221] width 108 height 11
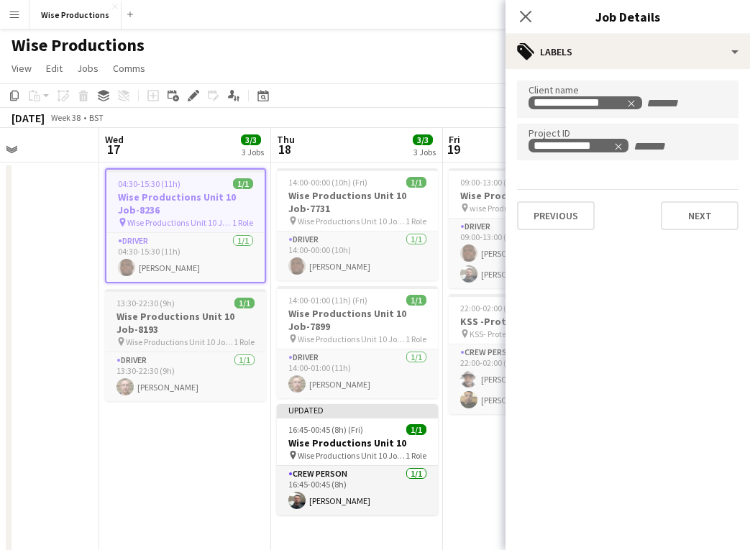
click at [170, 320] on h3 "Wise Productions Unit 10 Job-8193" at bounding box center [185, 323] width 161 height 26
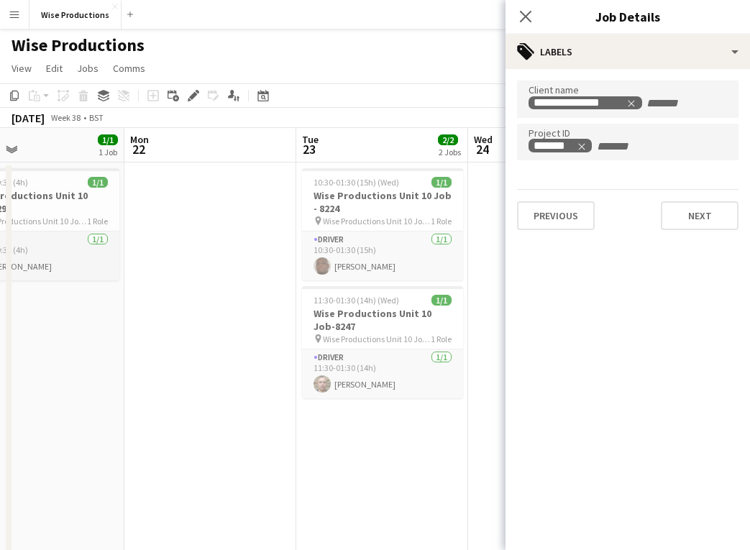
scroll to position [0, 0]
click at [352, 195] on h3 "Wise Productions Unit 10 Job - 8224" at bounding box center [382, 202] width 161 height 26
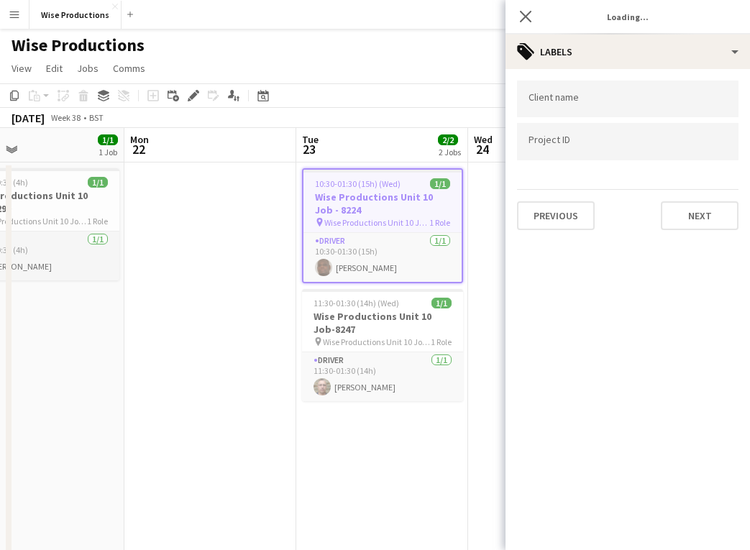
type input "**********"
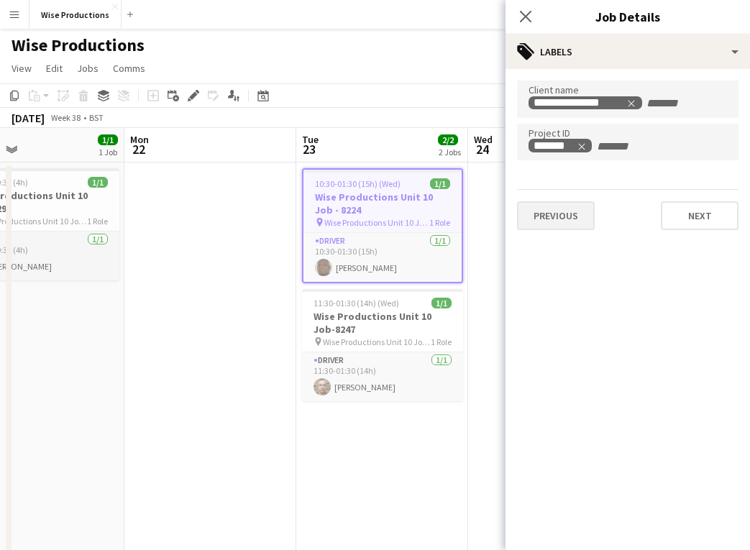
click at [557, 224] on button "Previous" at bounding box center [556, 215] width 78 height 29
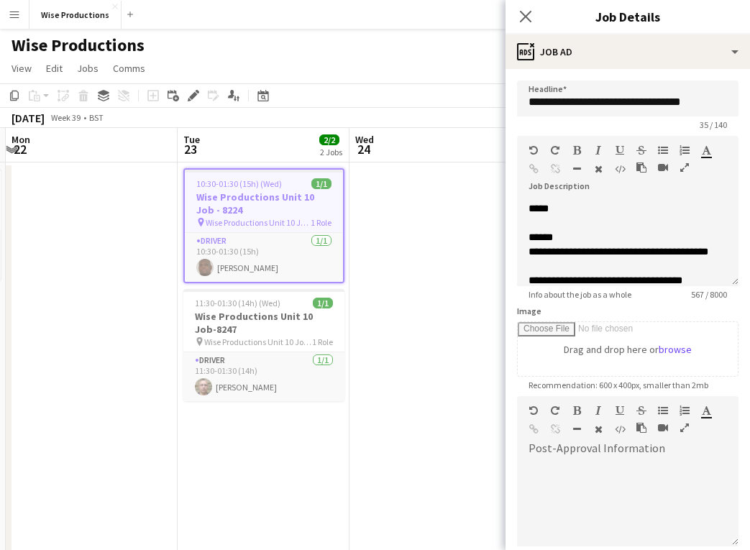
scroll to position [0, 327]
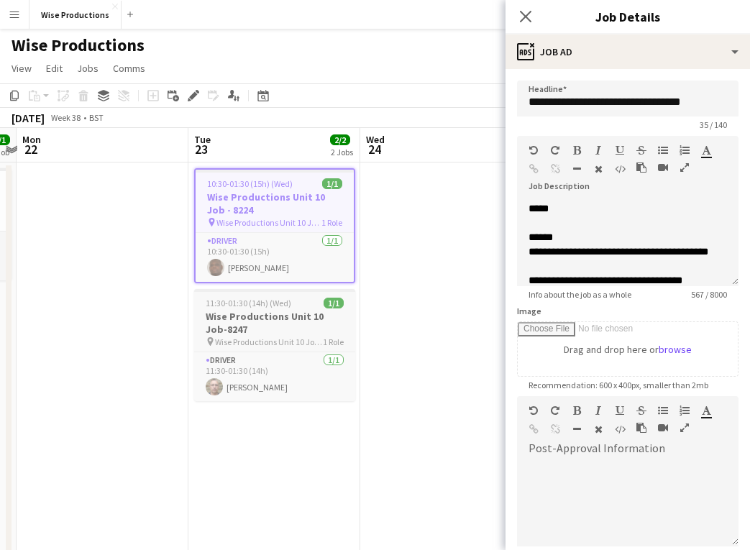
click at [295, 327] on h3 "Wise Productions Unit 10 Job-8247" at bounding box center [274, 323] width 161 height 26
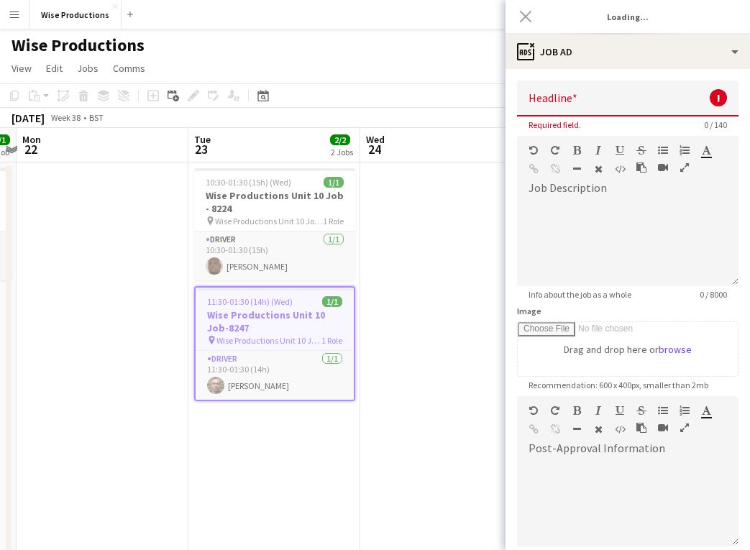
type input "**********"
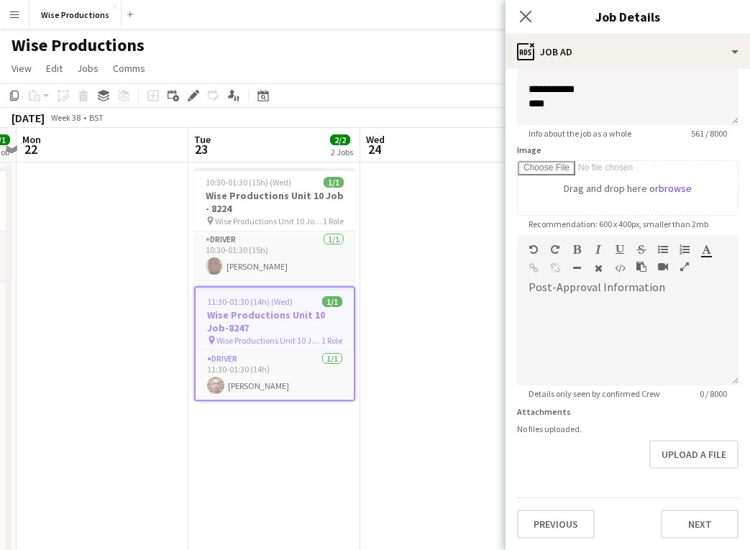
scroll to position [161, 0]
click at [550, 478] on button "Previous" at bounding box center [556, 524] width 78 height 29
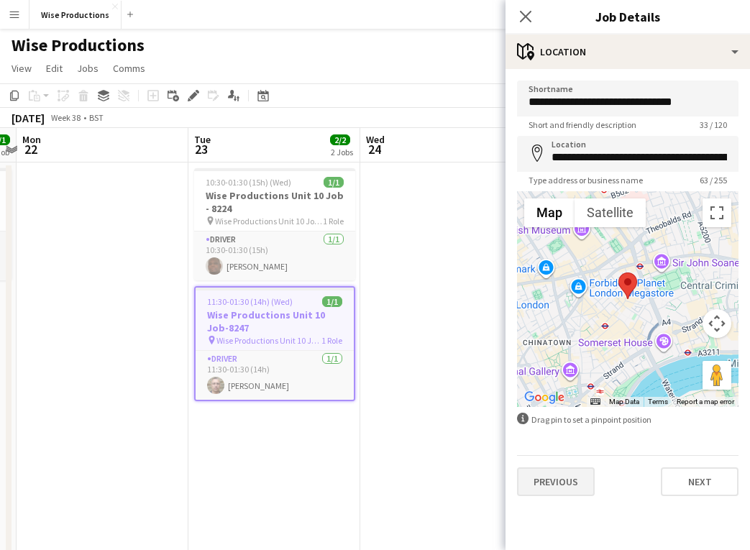
click at [557, 478] on button "Previous" at bounding box center [556, 482] width 78 height 29
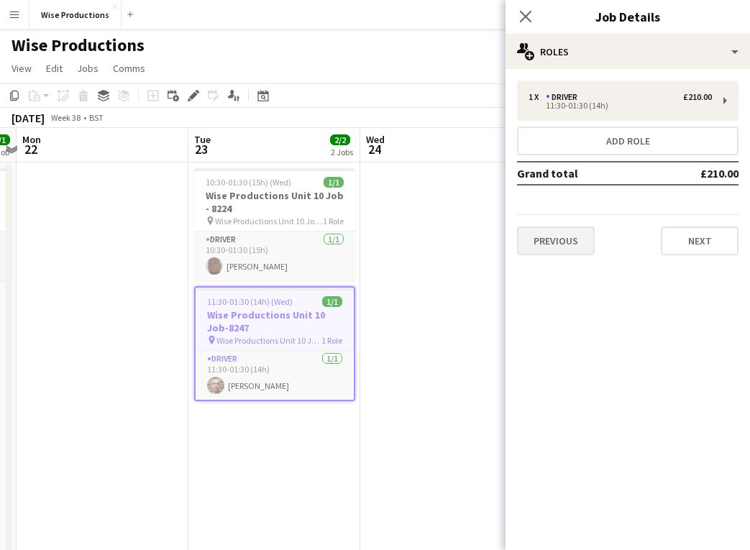
click at [575, 227] on button "Previous" at bounding box center [556, 241] width 78 height 29
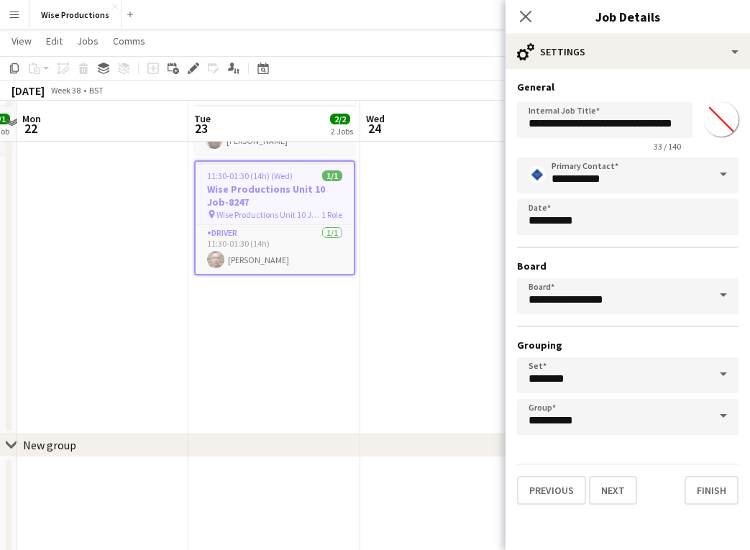
scroll to position [122, 0]
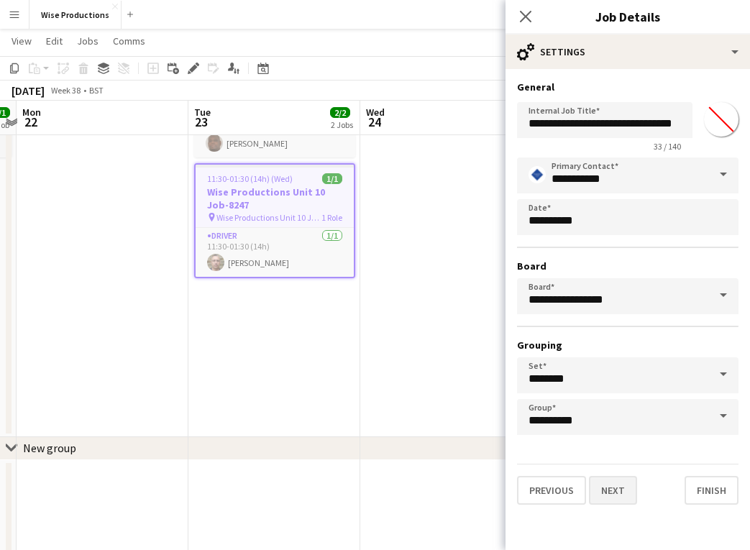
click at [618, 478] on button "Next" at bounding box center [613, 490] width 48 height 29
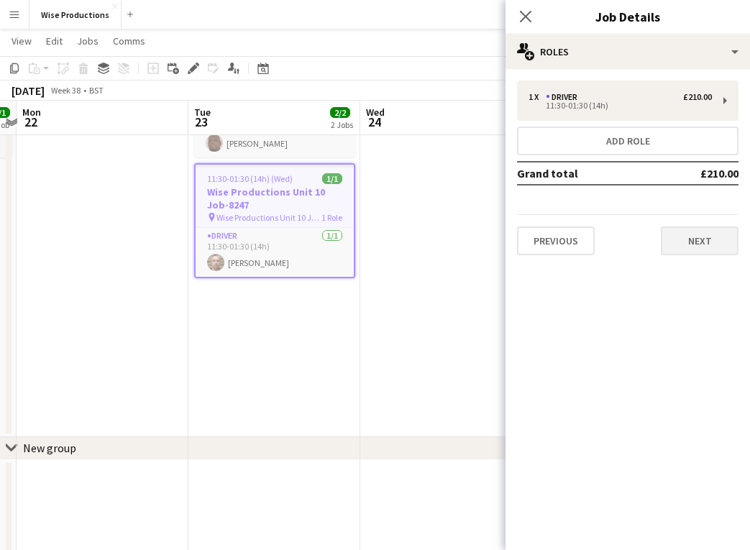
click at [698, 250] on button "Next" at bounding box center [700, 241] width 78 height 29
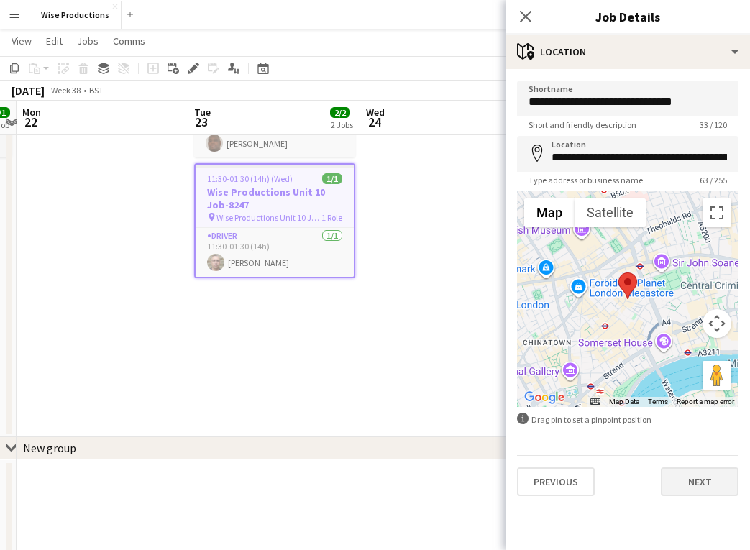
click at [684, 475] on button "Next" at bounding box center [700, 482] width 78 height 29
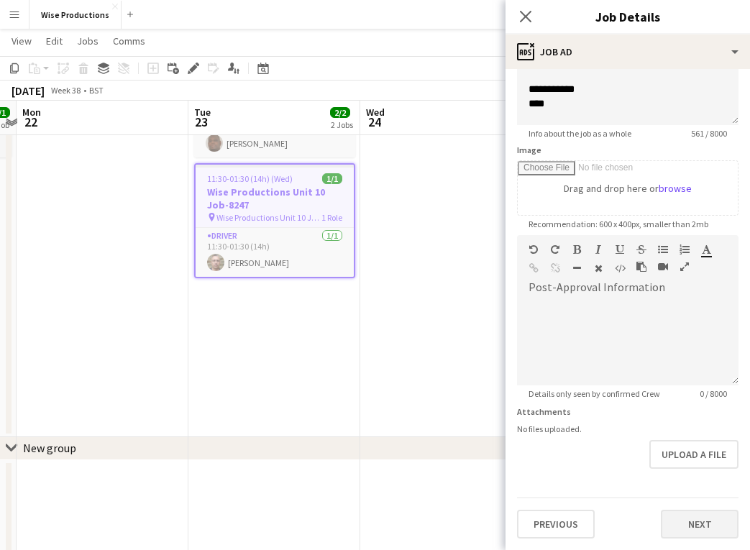
scroll to position [161, 0]
click at [682, 478] on button "Next" at bounding box center [700, 524] width 78 height 29
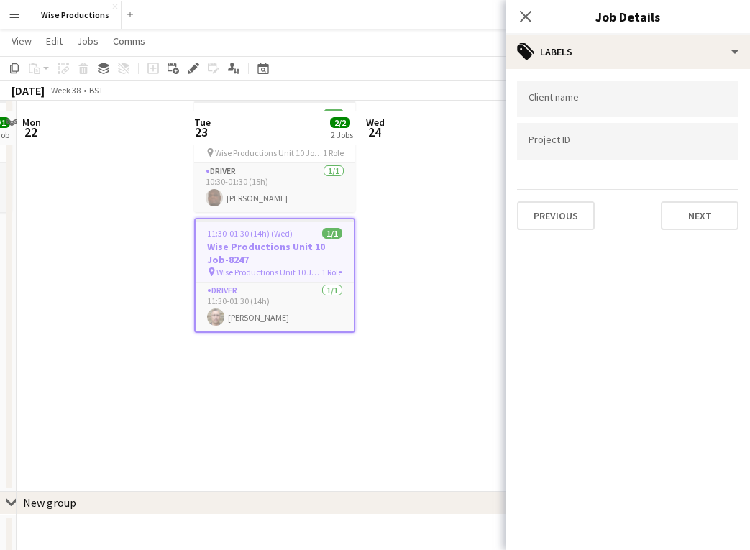
scroll to position [65, 0]
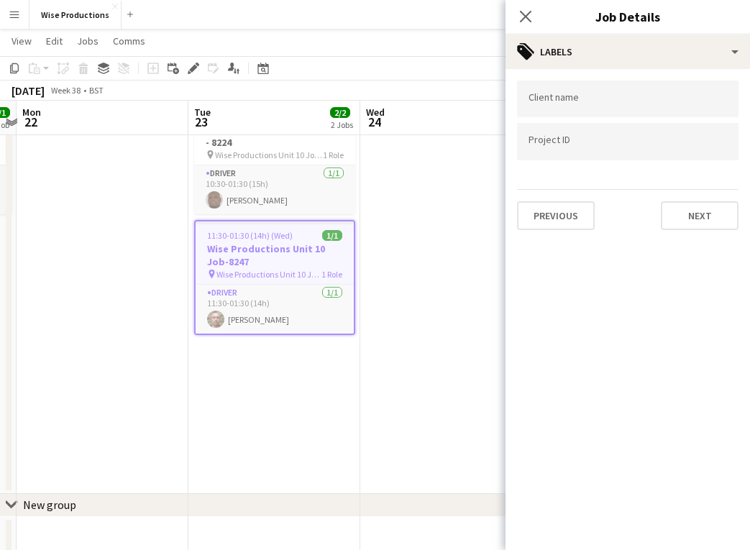
click at [540, 143] on input "Type to search project ID labels..." at bounding box center [628, 141] width 199 height 13
paste input "*******"
type input "*******"
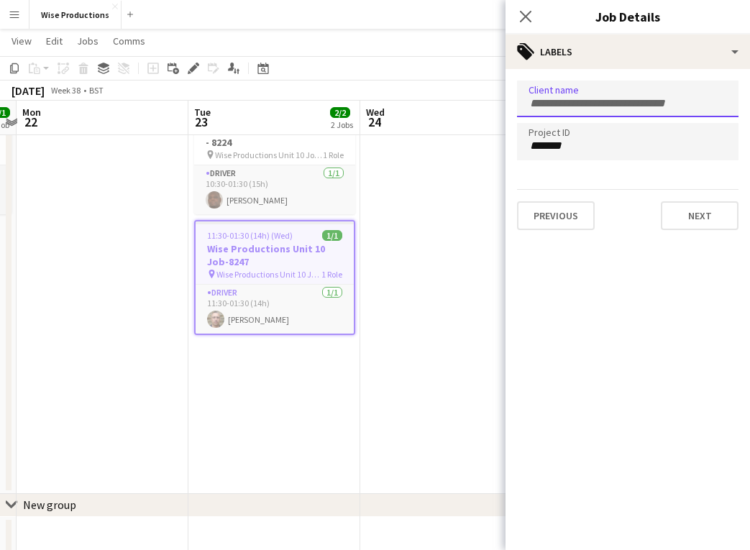
click at [573, 106] on input "Type to search client labels..." at bounding box center [628, 103] width 199 height 13
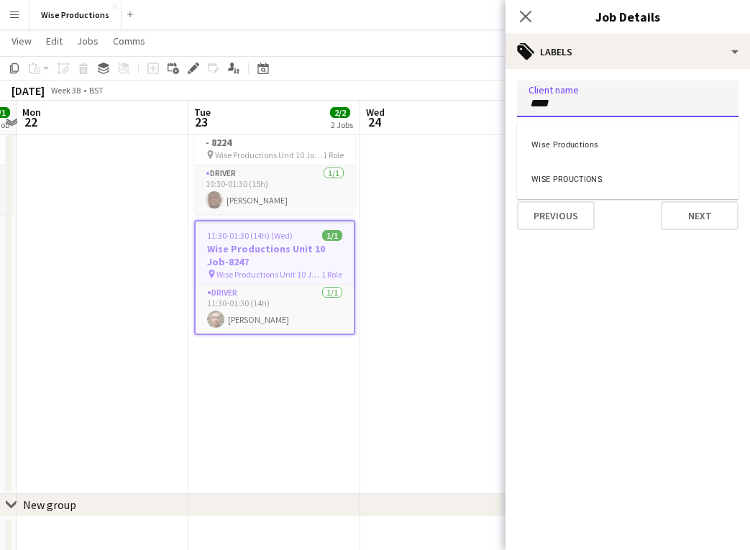
type input "****"
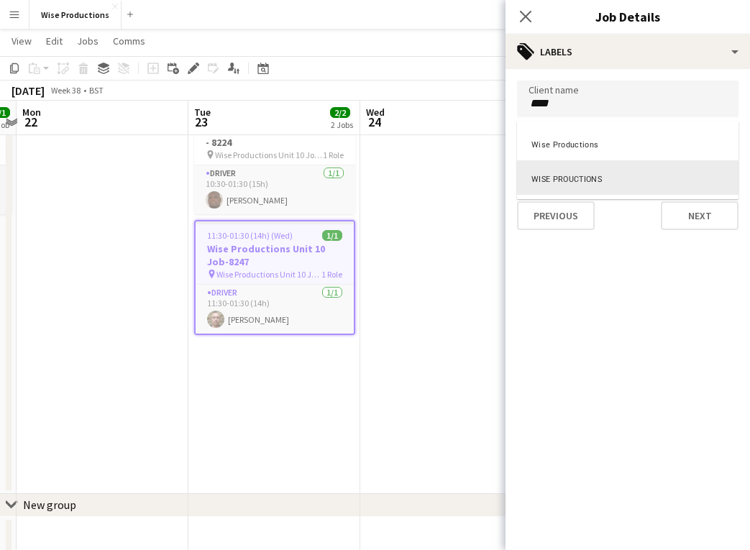
click at [565, 165] on div at bounding box center [628, 164] width 222 height 9
click at [611, 178] on div "WISE PROUCTIONS" at bounding box center [628, 177] width 222 height 35
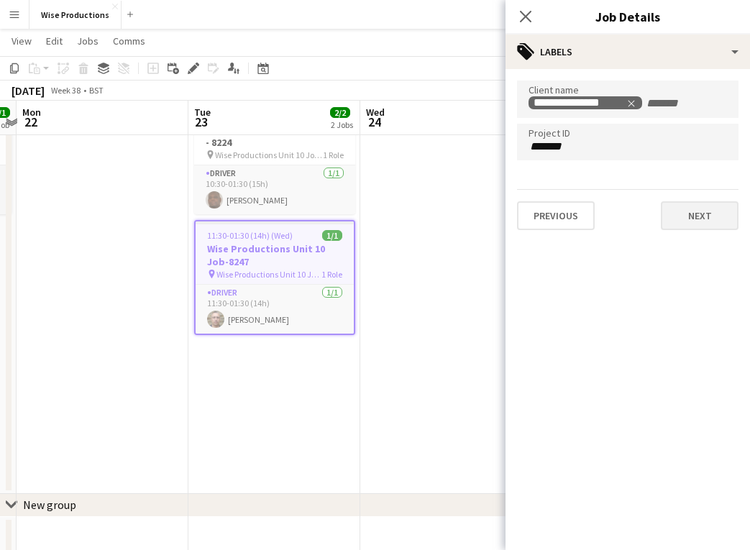
click at [674, 215] on button "Next" at bounding box center [700, 215] width 78 height 29
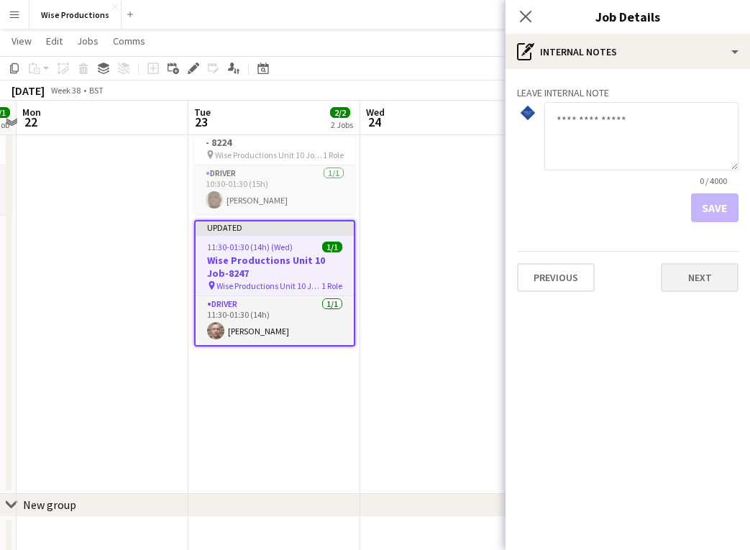
click at [698, 270] on button "Next" at bounding box center [700, 277] width 78 height 29
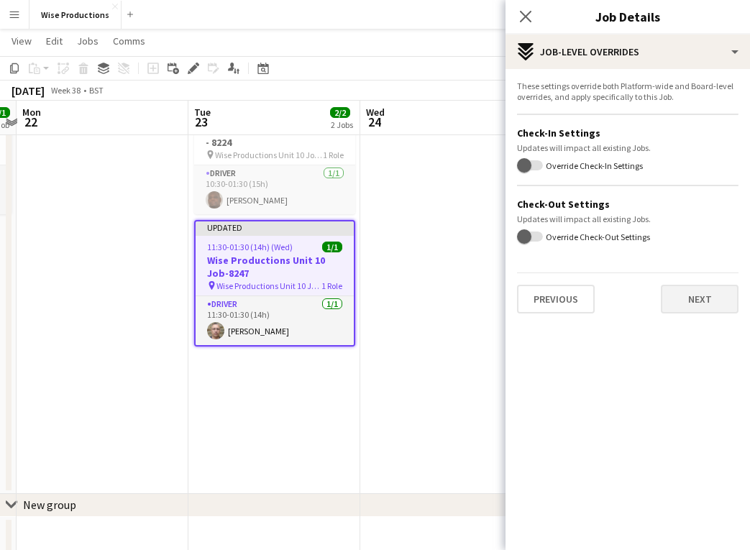
click at [693, 296] on button "Next" at bounding box center [700, 299] width 78 height 29
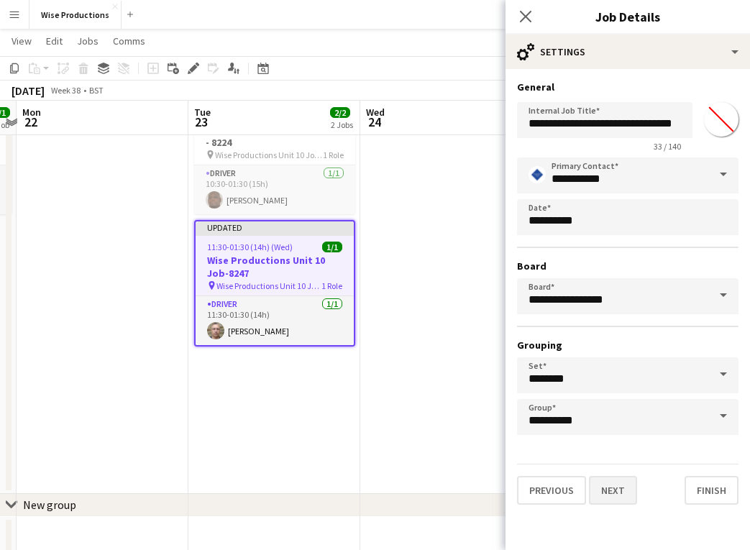
click at [616, 478] on button "Next" at bounding box center [613, 490] width 48 height 29
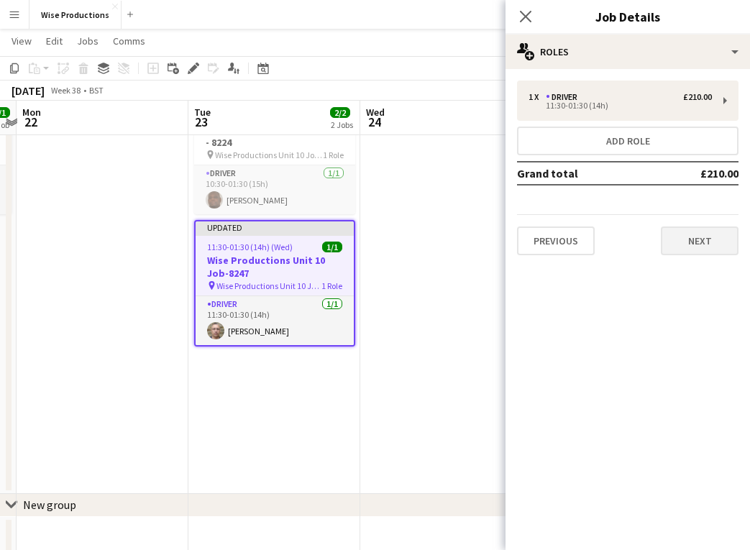
click at [698, 241] on button "Next" at bounding box center [700, 241] width 78 height 29
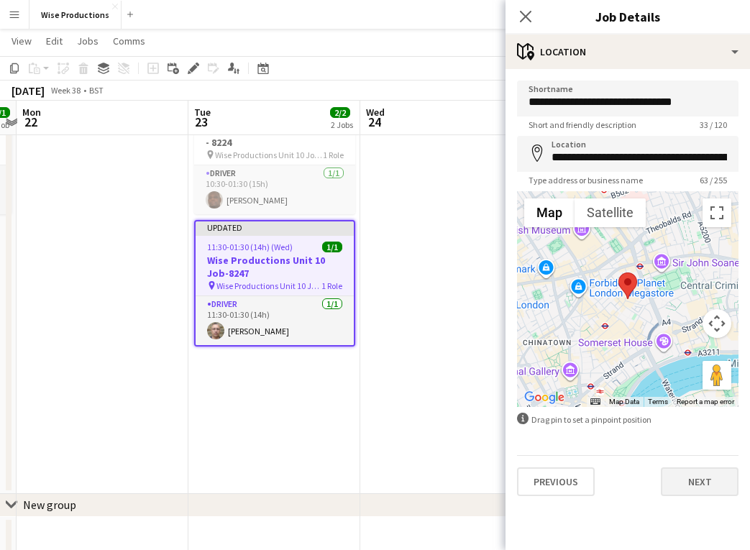
click at [695, 471] on button "Next" at bounding box center [700, 482] width 78 height 29
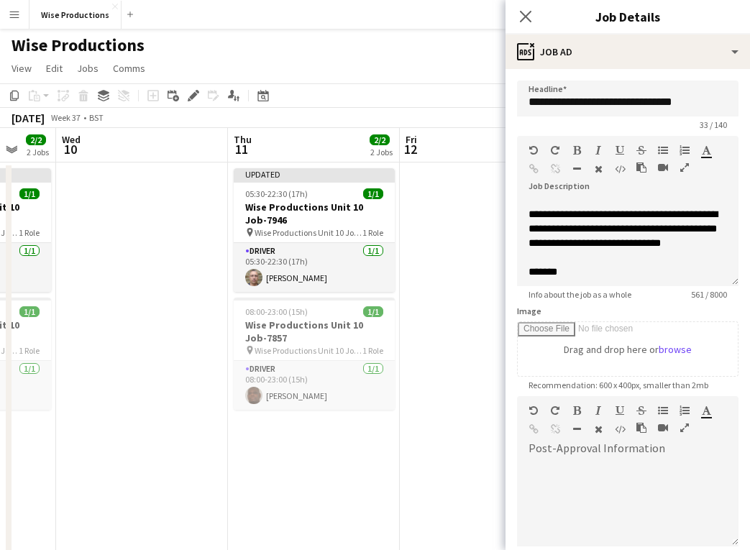
scroll to position [0, 632]
click at [327, 337] on h3 "Wise Productions Unit 10 Job-7857" at bounding box center [313, 332] width 161 height 26
type input "**********"
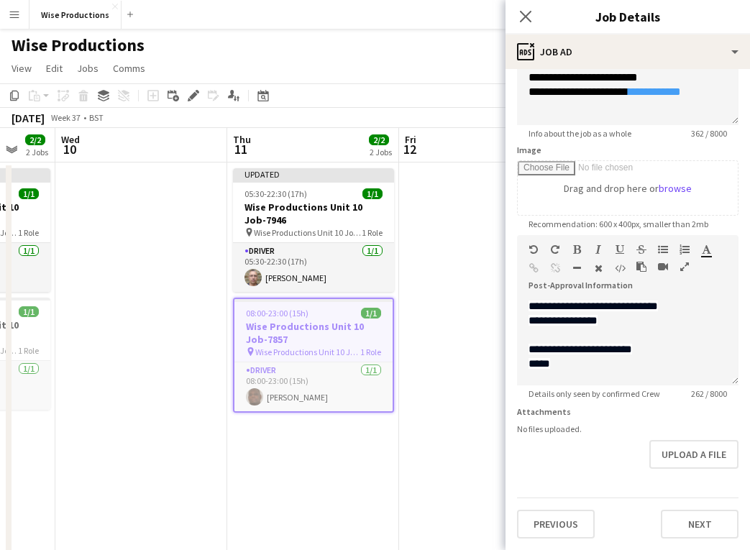
scroll to position [161, 0]
click at [585, 478] on button "Previous" at bounding box center [556, 524] width 78 height 29
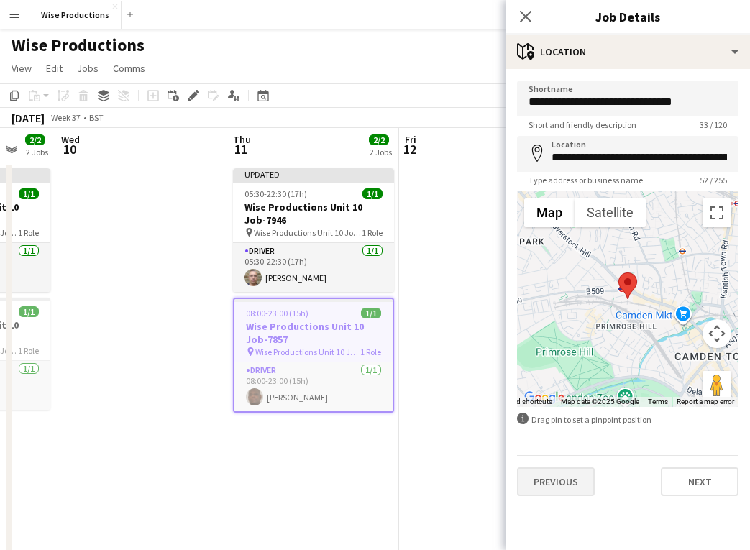
scroll to position [4, 0]
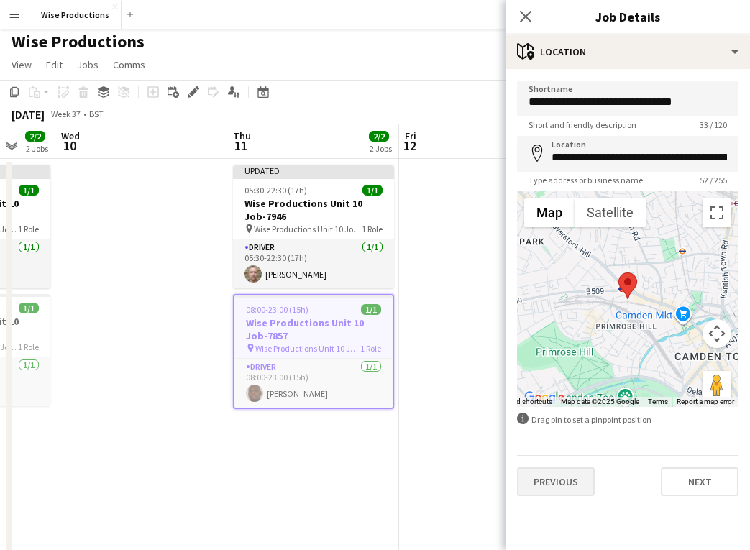
click at [587, 478] on button "Previous" at bounding box center [556, 482] width 78 height 29
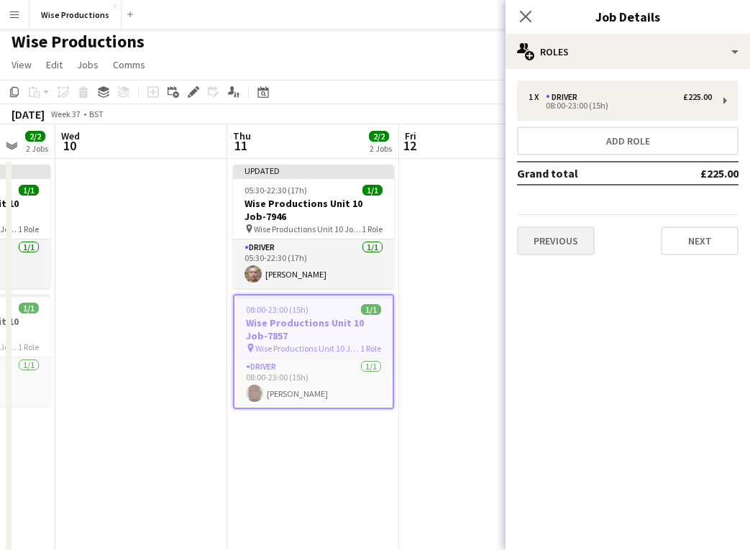
click at [555, 247] on button "Previous" at bounding box center [556, 241] width 78 height 29
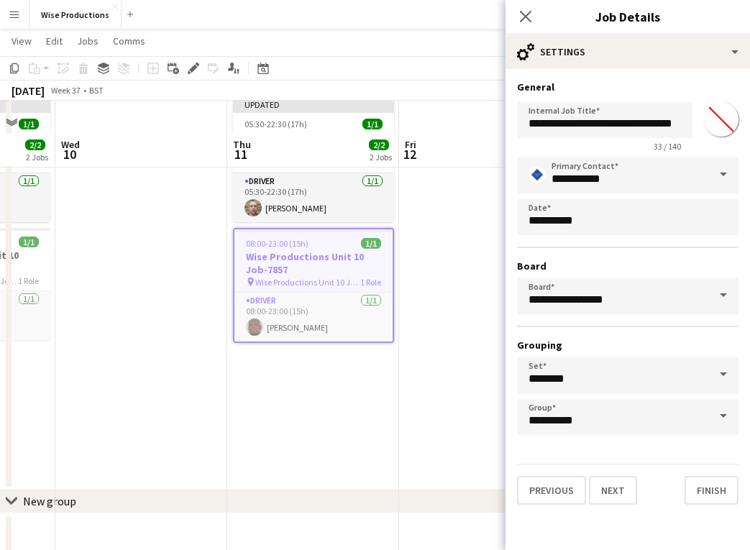
scroll to position [121, 0]
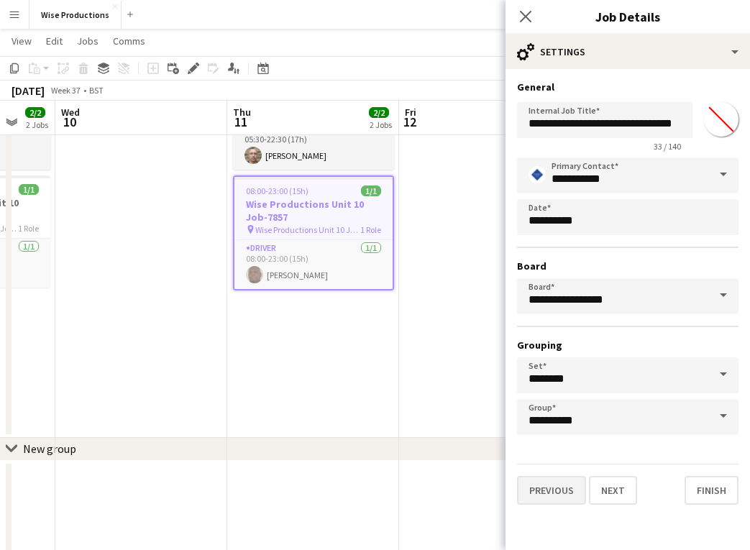
click at [550, 478] on button "Previous" at bounding box center [551, 490] width 69 height 29
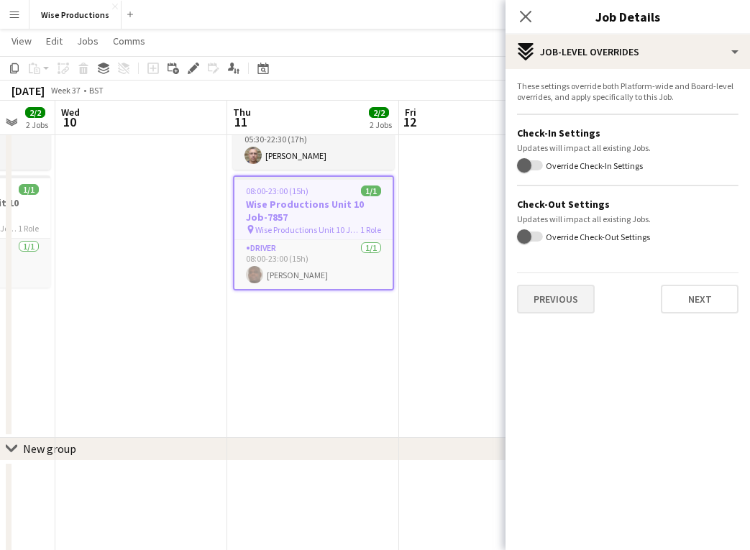
click at [568, 309] on button "Previous" at bounding box center [556, 299] width 78 height 29
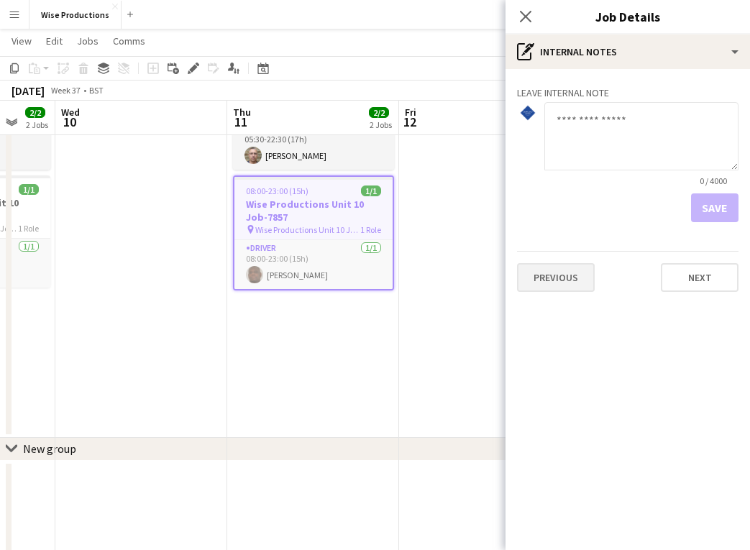
click at [563, 278] on button "Previous" at bounding box center [556, 277] width 78 height 29
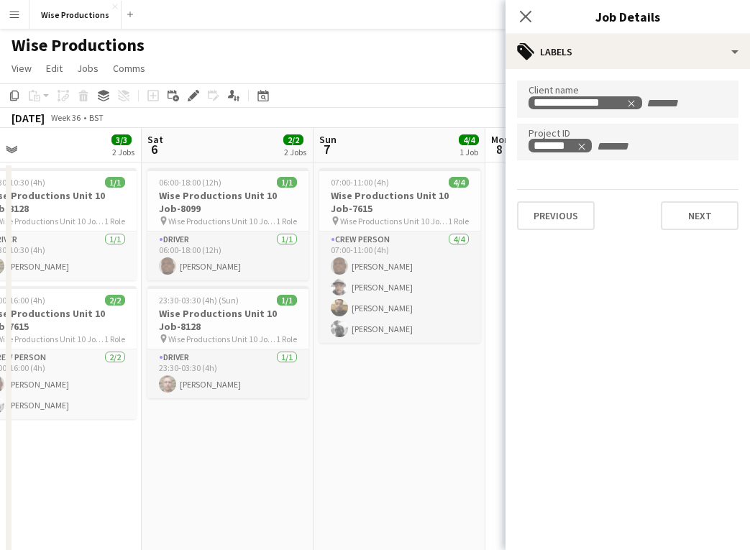
scroll to position [0, 373]
click at [257, 212] on h3 "Wise Productions Unit 10 Job-8099" at bounding box center [229, 202] width 161 height 26
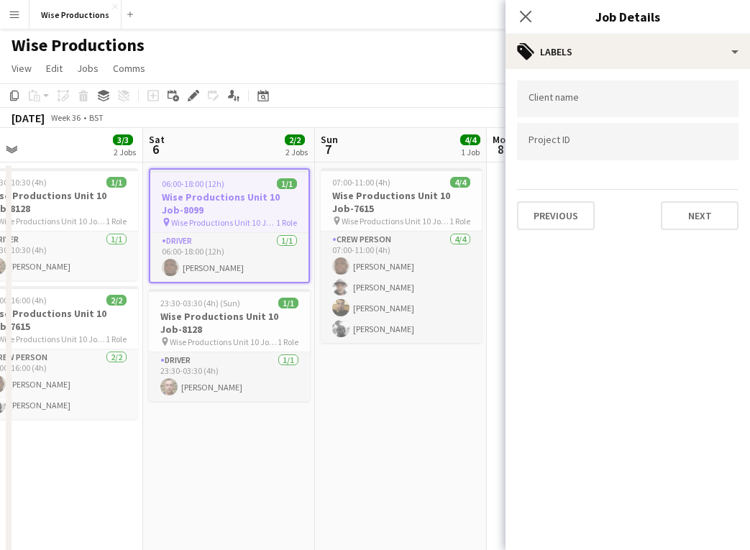
click at [214, 222] on span "Wise Productions Unit 10 Job-8099" at bounding box center [223, 222] width 105 height 11
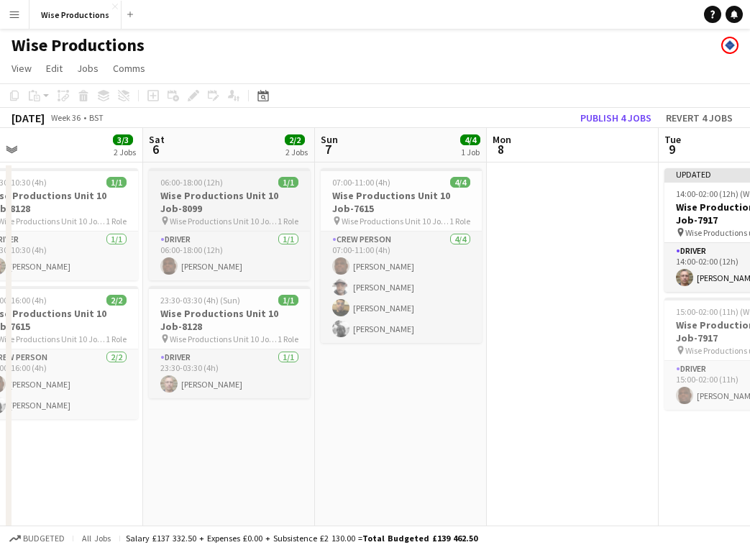
click at [214, 222] on span "Wise Productions Unit 10 Job-8099" at bounding box center [224, 221] width 108 height 11
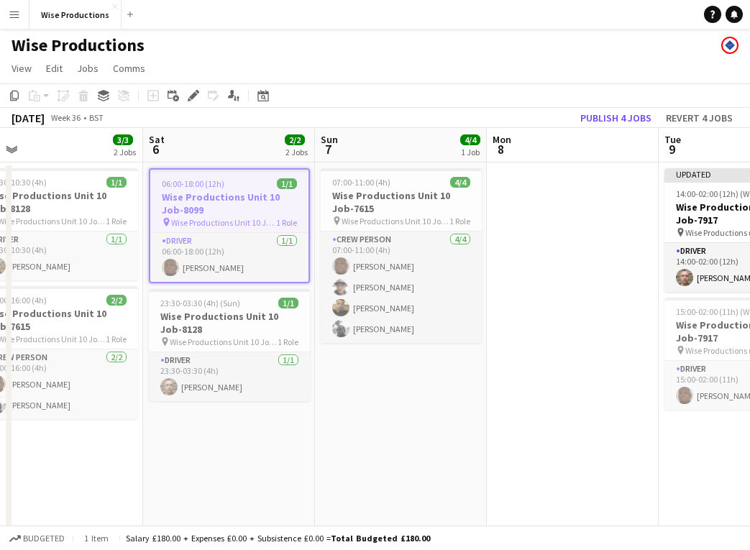
click at [210, 218] on span "Wise Productions Unit 10 Job-8099" at bounding box center [223, 222] width 105 height 11
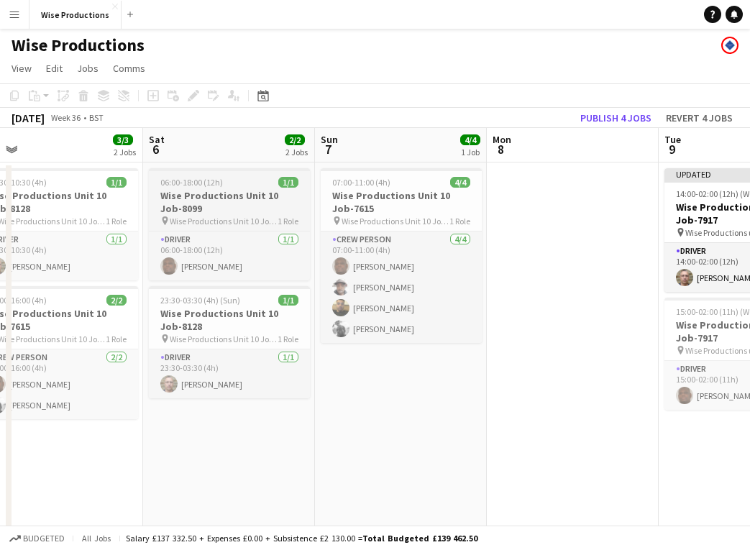
click at [210, 218] on span "Wise Productions Unit 10 Job-8099" at bounding box center [224, 221] width 108 height 11
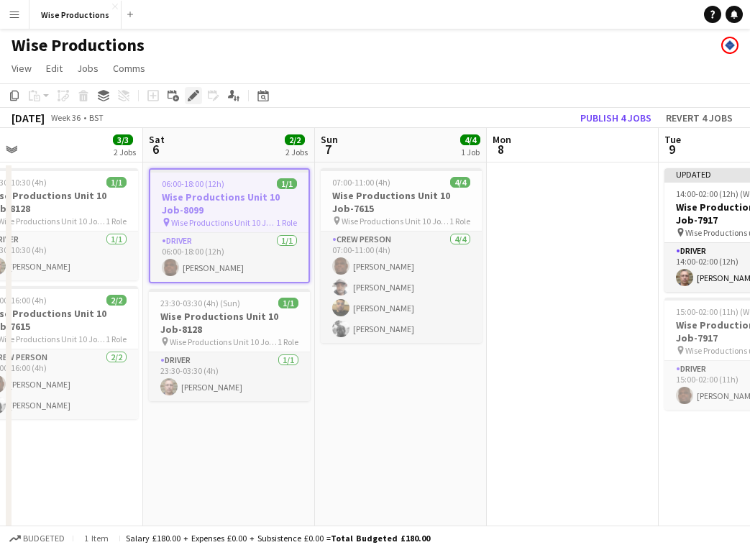
click at [194, 91] on icon "Edit" at bounding box center [194, 96] width 12 height 12
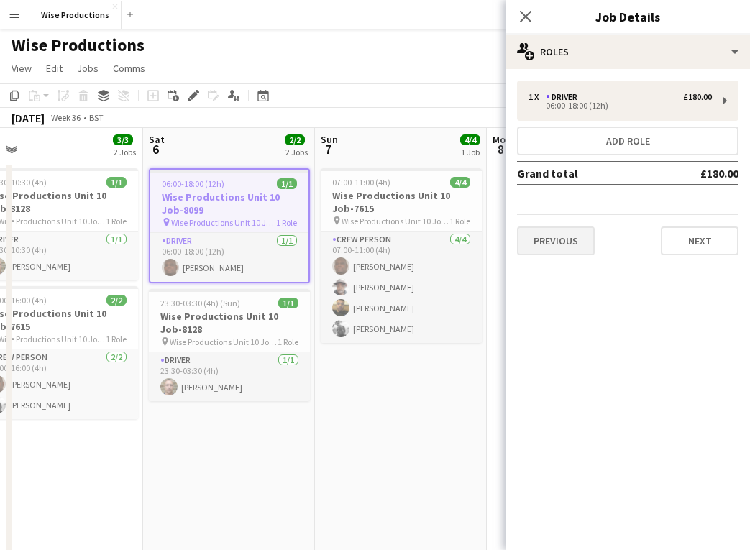
click at [534, 250] on button "Previous" at bounding box center [556, 241] width 78 height 29
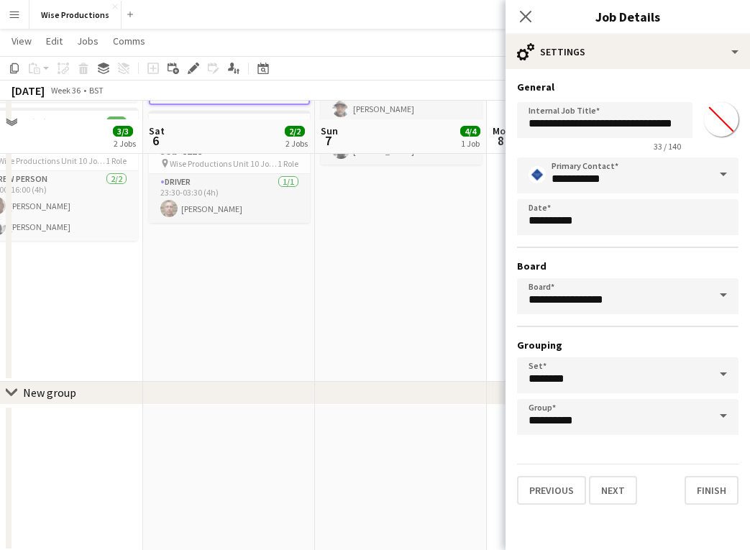
scroll to position [199, 0]
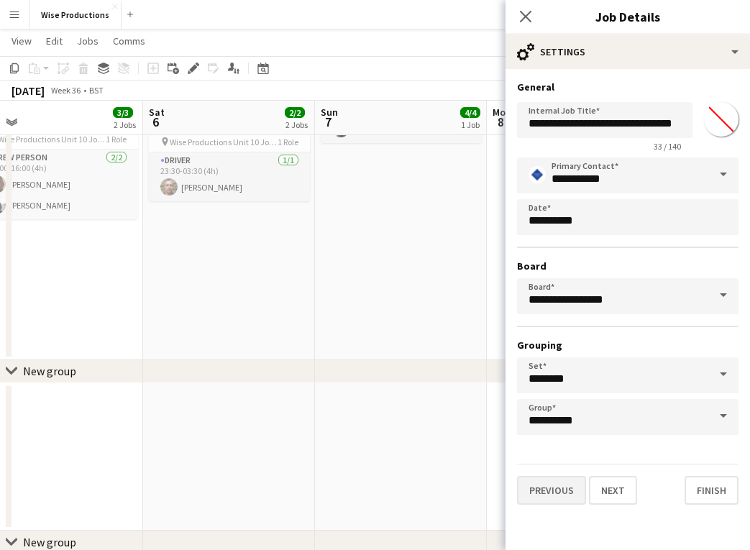
click at [565, 478] on button "Previous" at bounding box center [551, 490] width 69 height 29
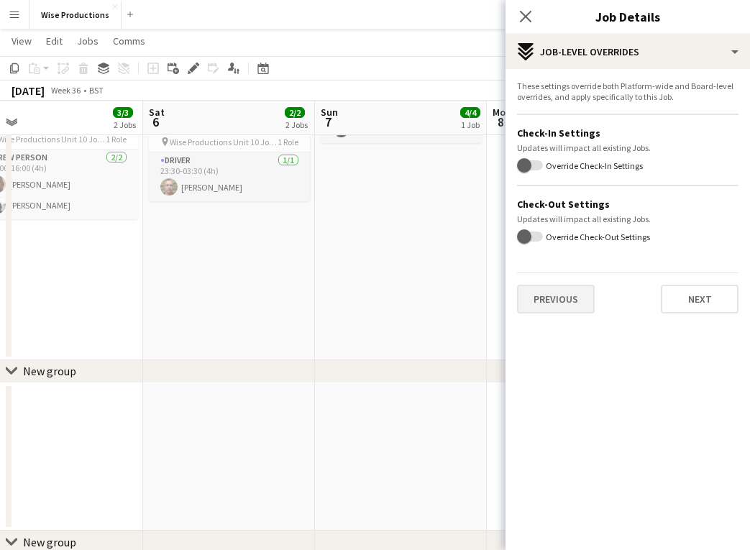
click at [564, 302] on button "Previous" at bounding box center [556, 299] width 78 height 29
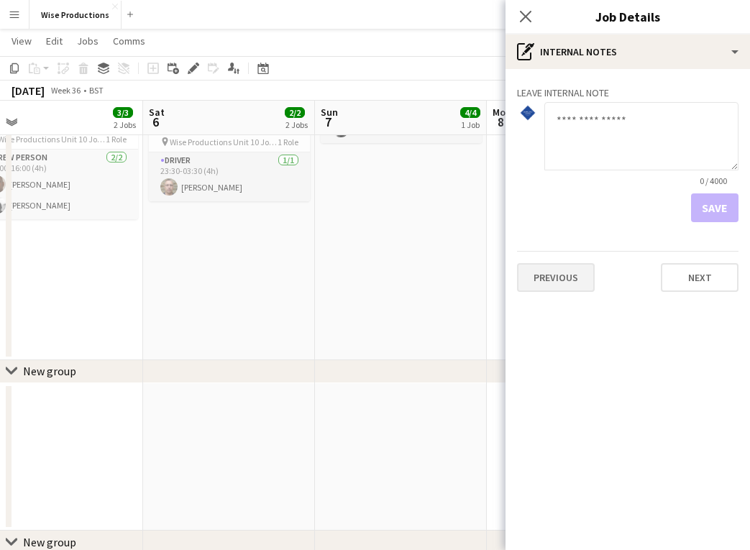
click at [565, 289] on button "Previous" at bounding box center [556, 277] width 78 height 29
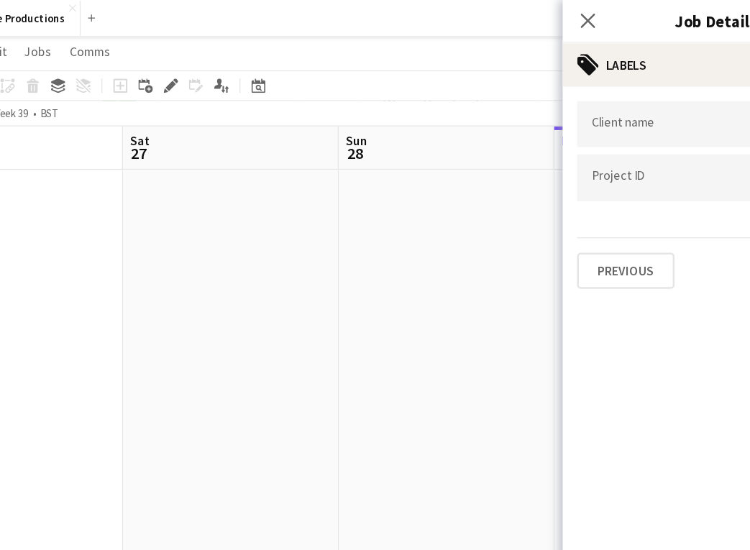
scroll to position [0, 504]
click at [517, 216] on button "Previous" at bounding box center [556, 215] width 78 height 29
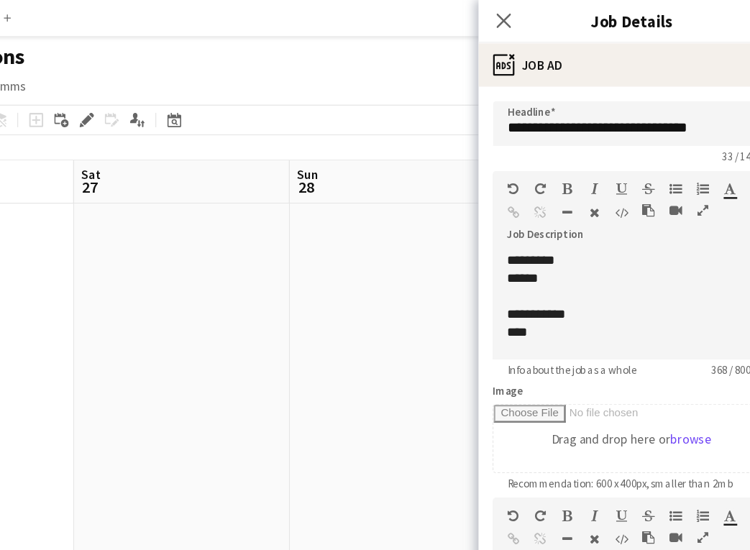
scroll to position [0, 0]
